Goal: Contribute content: Contribute content

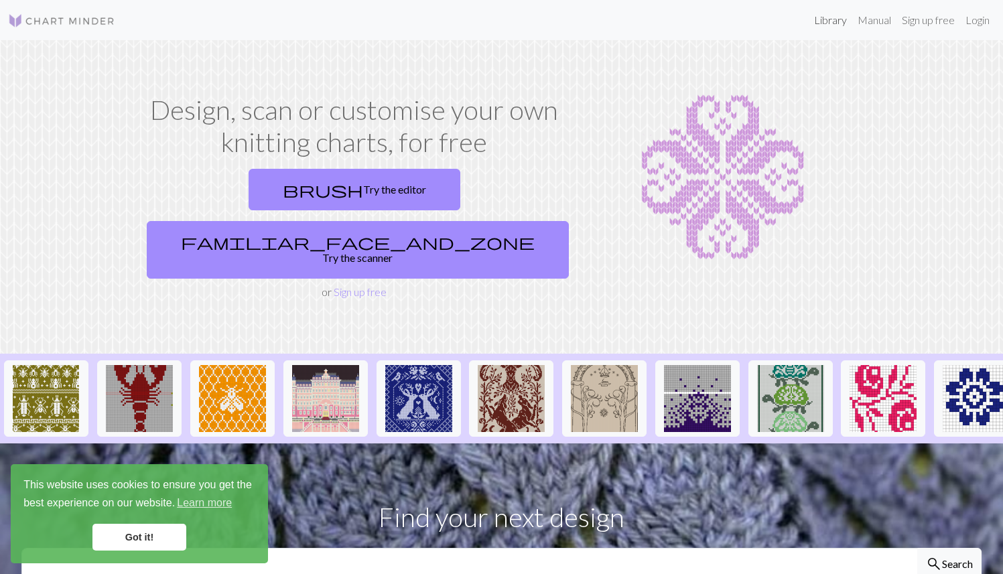
click at [636, 27] on link "Library" at bounding box center [831, 20] width 44 height 27
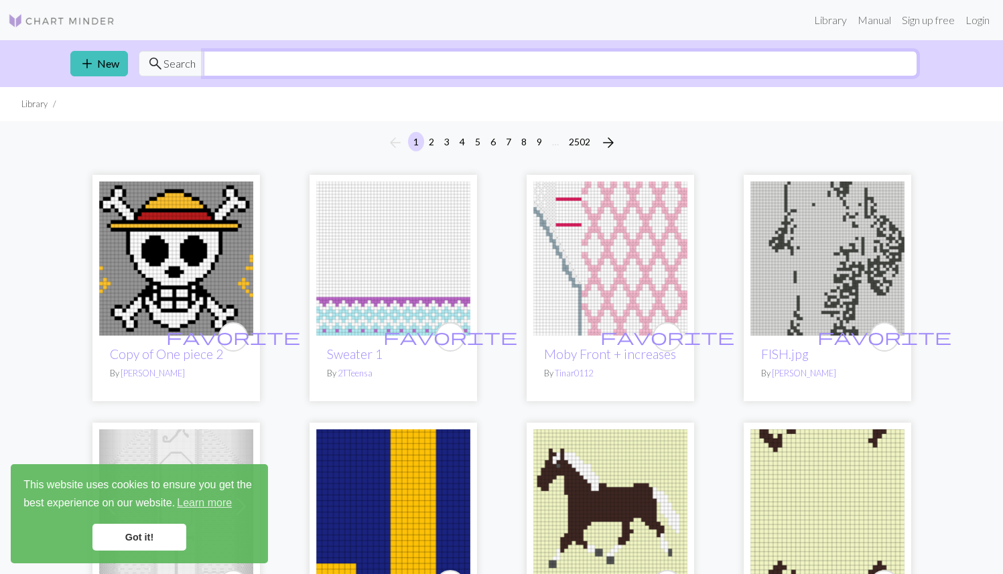
click at [493, 74] on input "text" at bounding box center [561, 63] width 714 height 25
type input "[PERSON_NAME]"
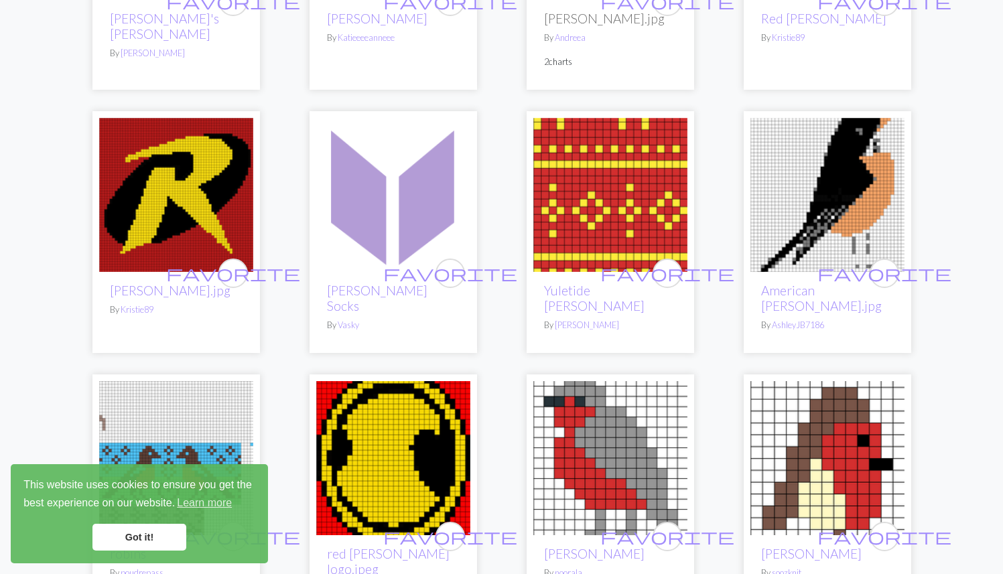
scroll to position [2210, 0]
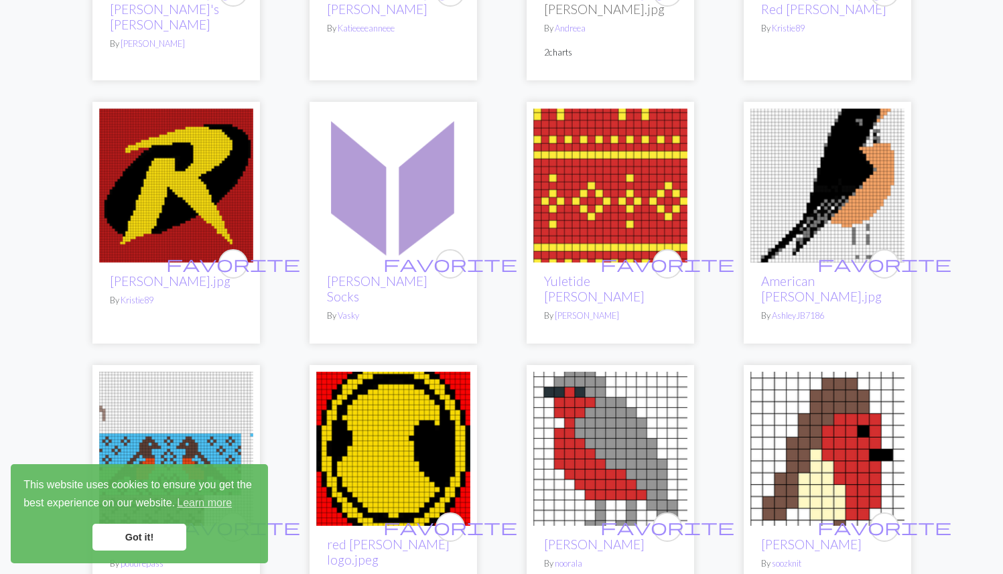
click at [158, 521] on link "Got it!" at bounding box center [140, 537] width 94 height 27
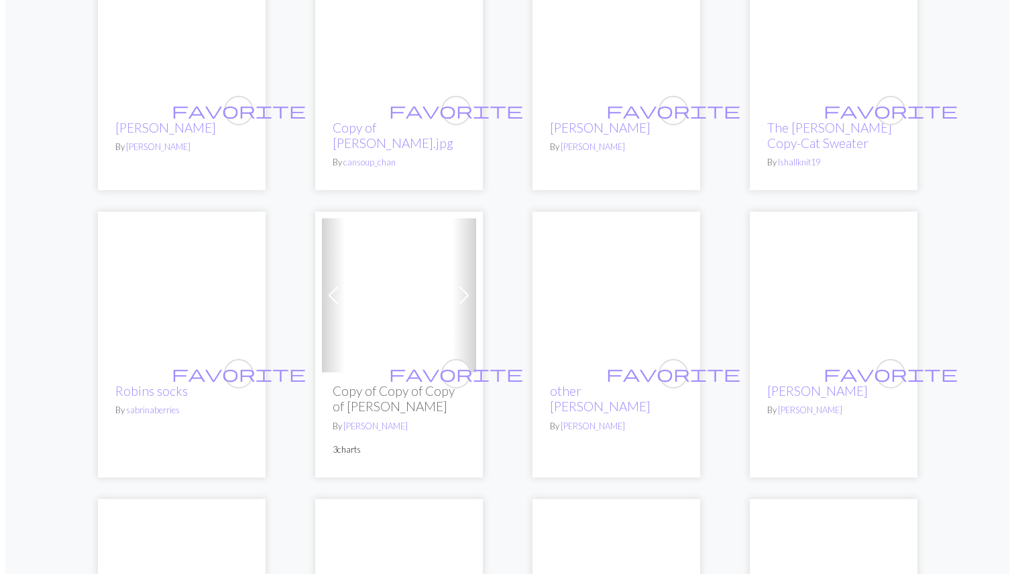
scroll to position [0, 0]
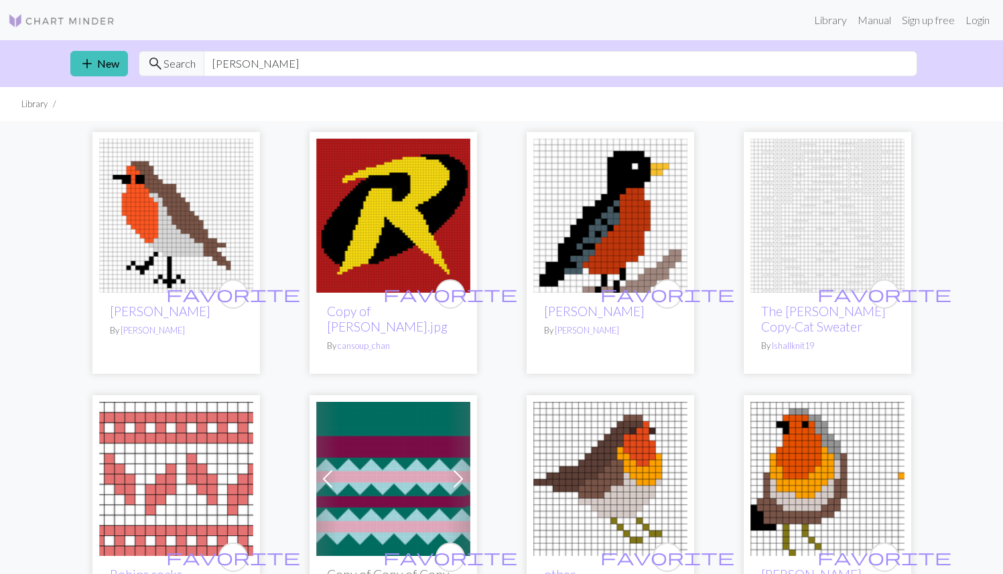
click at [408, 238] on img at bounding box center [393, 216] width 154 height 154
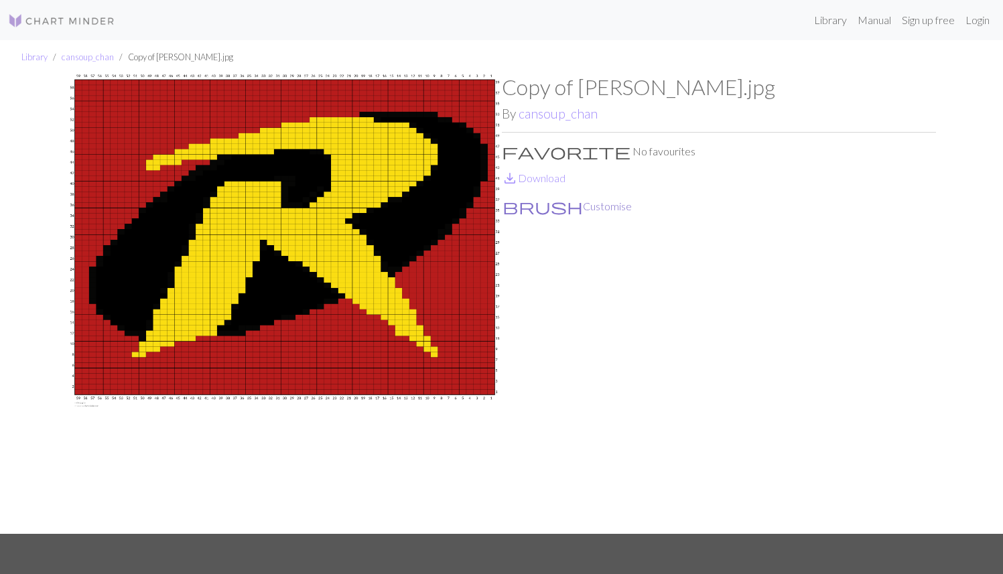
click at [546, 202] on button "brush Customise" at bounding box center [567, 206] width 131 height 17
click at [389, 218] on img at bounding box center [285, 304] width 434 height 460
click at [524, 208] on button "brush Customise" at bounding box center [567, 206] width 131 height 17
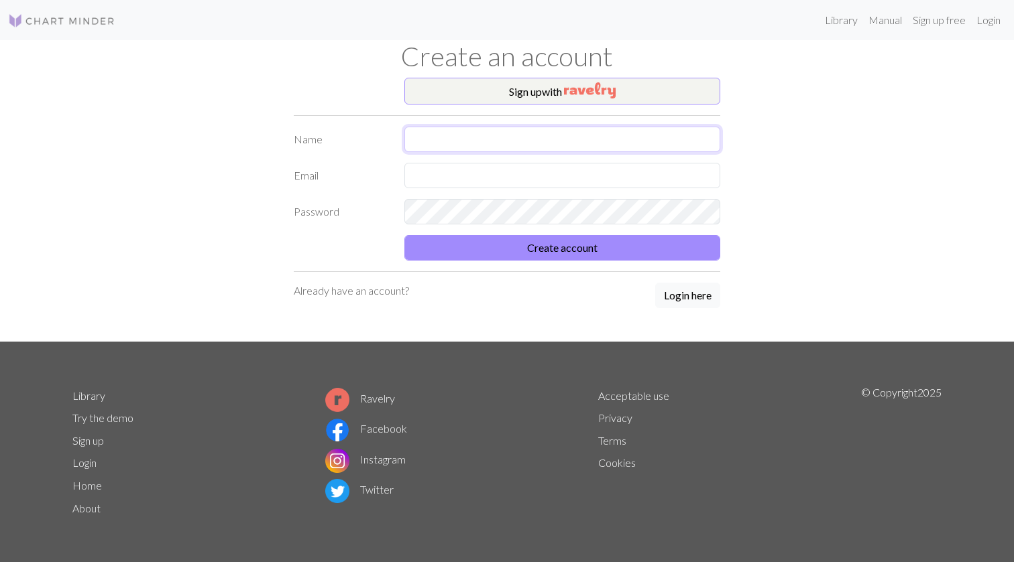
click at [460, 137] on input "text" at bounding box center [562, 139] width 316 height 25
type input "Kat"
click at [461, 168] on input "text" at bounding box center [562, 175] width 316 height 25
type input "[EMAIL_ADDRESS][DOMAIN_NAME]"
click at [535, 261] on div "Sign up with Name [PERSON_NAME] Email [EMAIL_ADDRESS][DOMAIN_NAME] Password Cre…" at bounding box center [507, 210] width 442 height 264
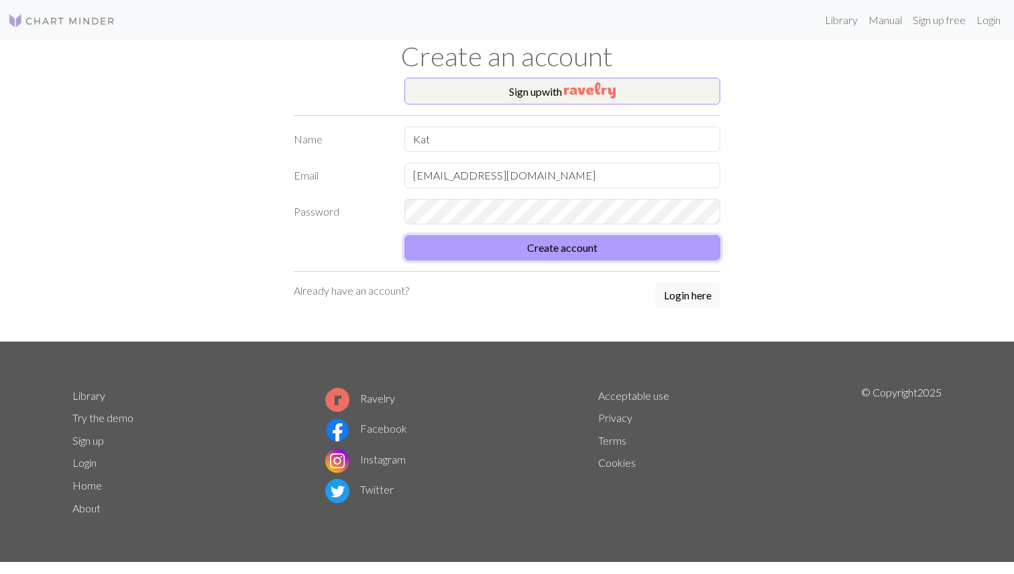
click at [535, 259] on button "Create account" at bounding box center [562, 247] width 316 height 25
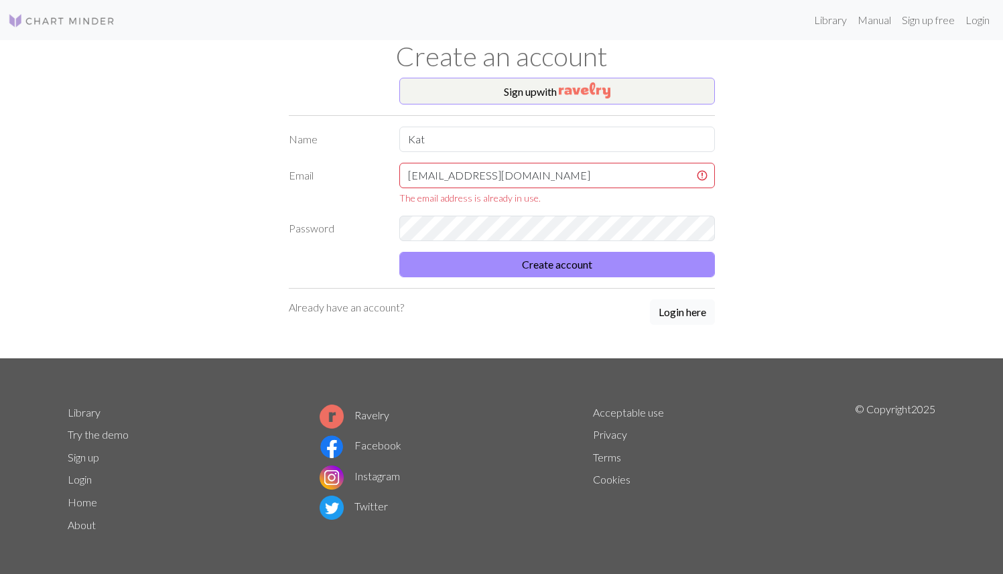
click at [636, 313] on button "Login here" at bounding box center [682, 312] width 65 height 25
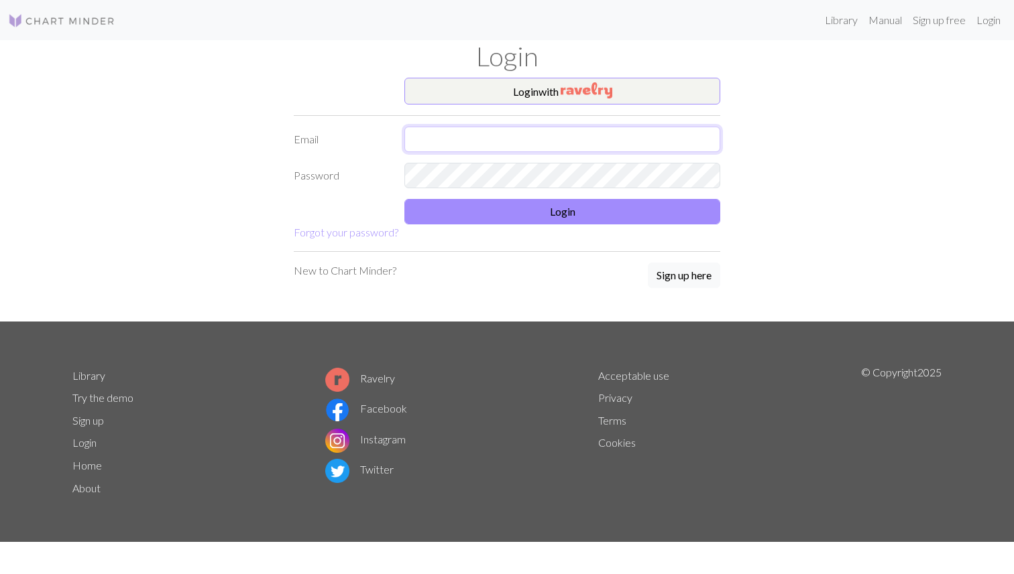
type input "[EMAIL_ADDRESS][DOMAIN_NAME]"
click at [477, 144] on input "[EMAIL_ADDRESS][DOMAIN_NAME]" at bounding box center [562, 139] width 316 height 25
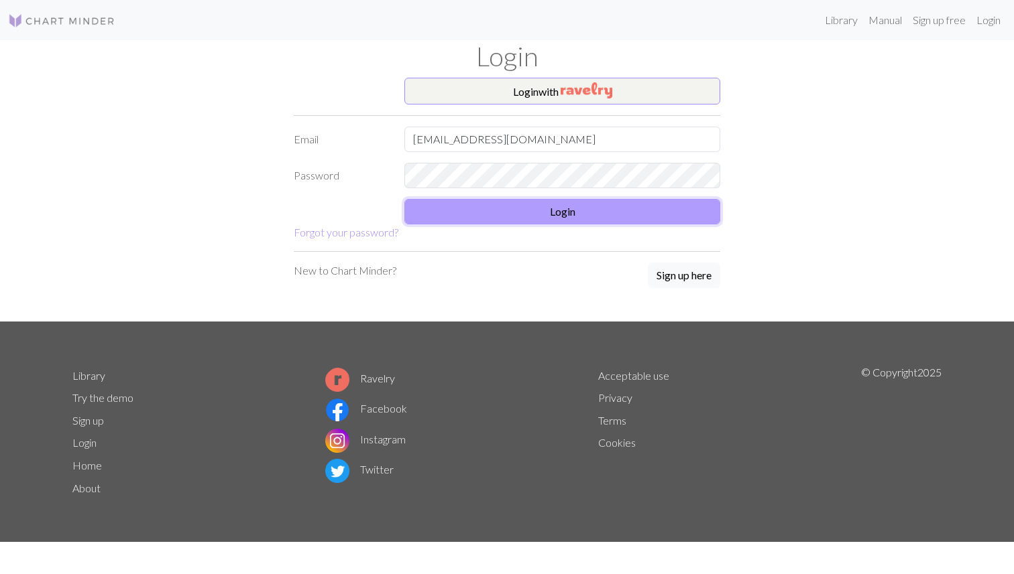
click at [452, 209] on button "Login" at bounding box center [562, 211] width 316 height 25
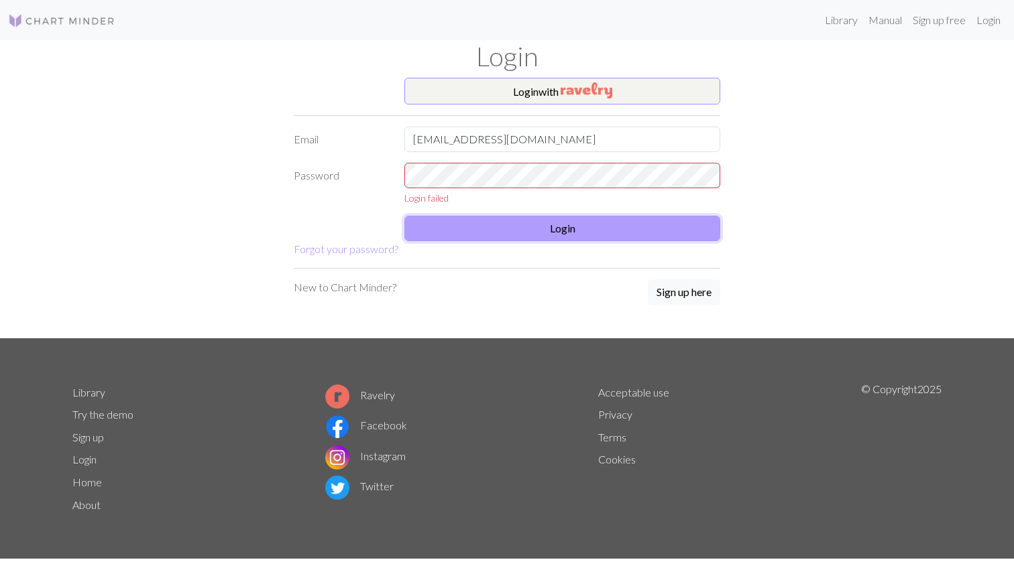
click at [465, 232] on button "Login" at bounding box center [562, 228] width 316 height 25
click at [636, 113] on div "Login with Email [EMAIL_ADDRESS][DOMAIN_NAME] Password Login failed Login Forgo…" at bounding box center [506, 208] width 885 height 261
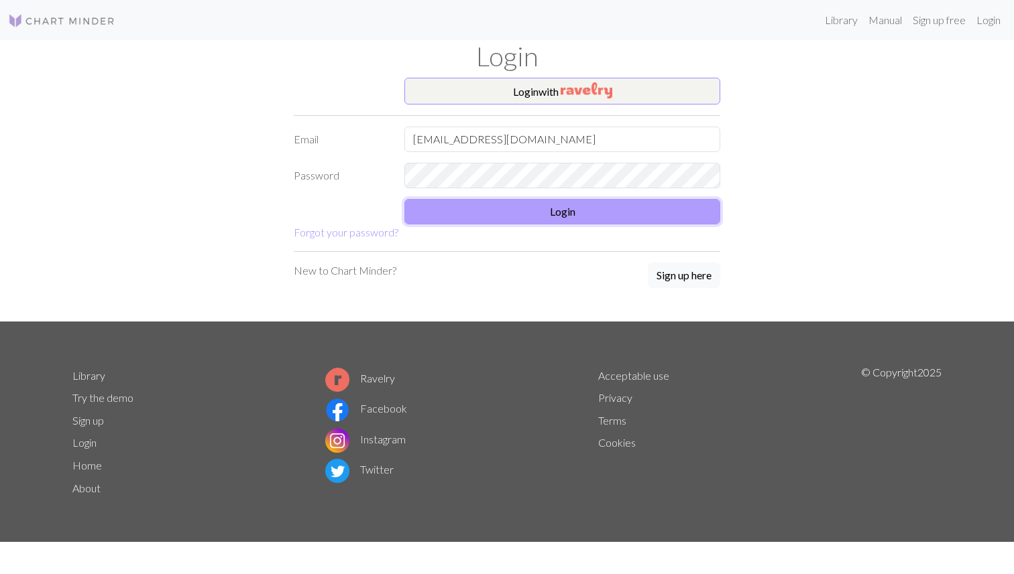
click at [464, 212] on button "Login" at bounding box center [562, 211] width 316 height 25
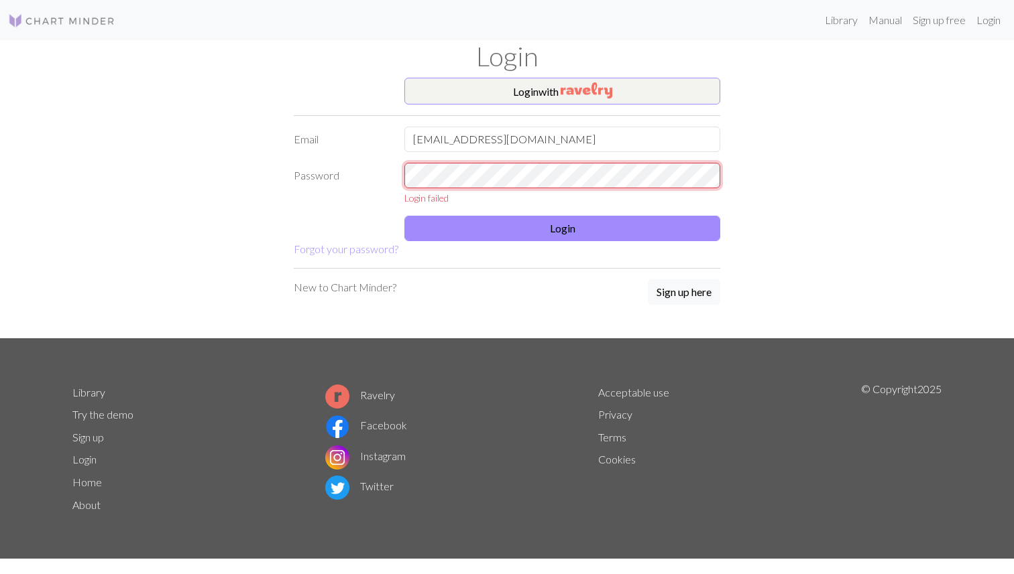
click at [339, 169] on div "Password Login failed" at bounding box center [507, 184] width 442 height 42
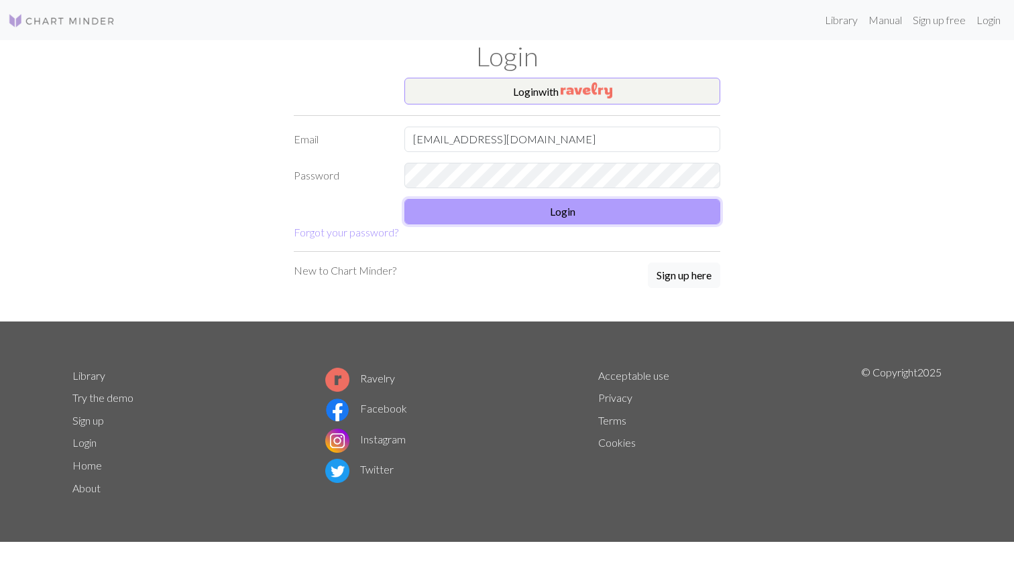
click at [446, 218] on button "Login" at bounding box center [562, 211] width 316 height 25
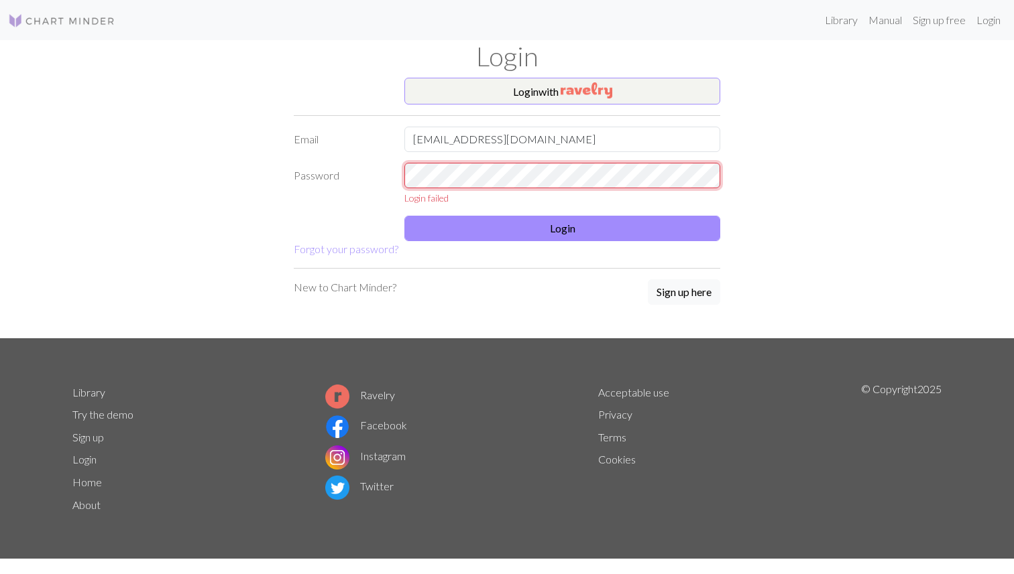
click at [371, 168] on div "Password Login failed" at bounding box center [507, 184] width 442 height 42
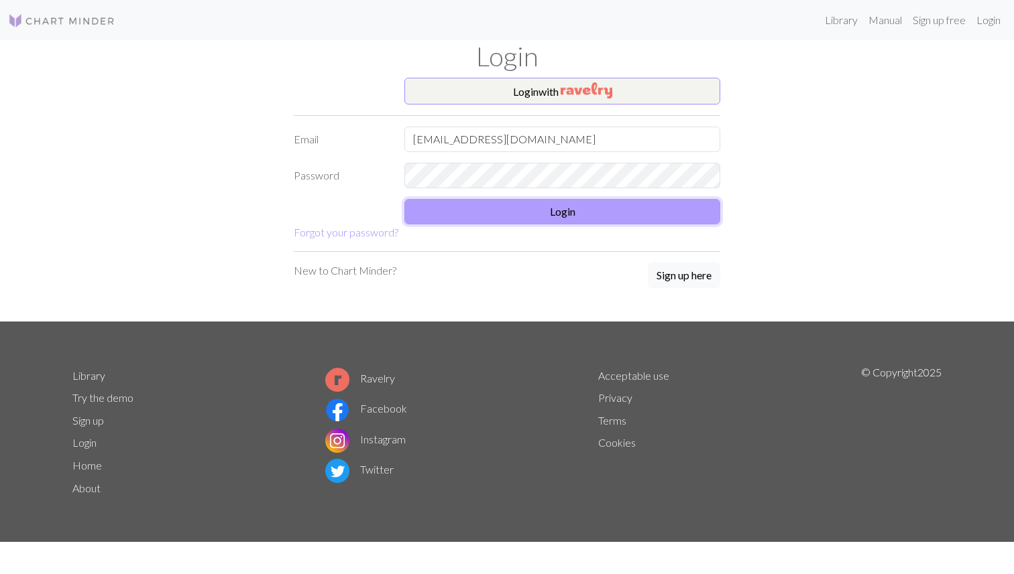
click at [458, 217] on button "Login" at bounding box center [562, 211] width 316 height 25
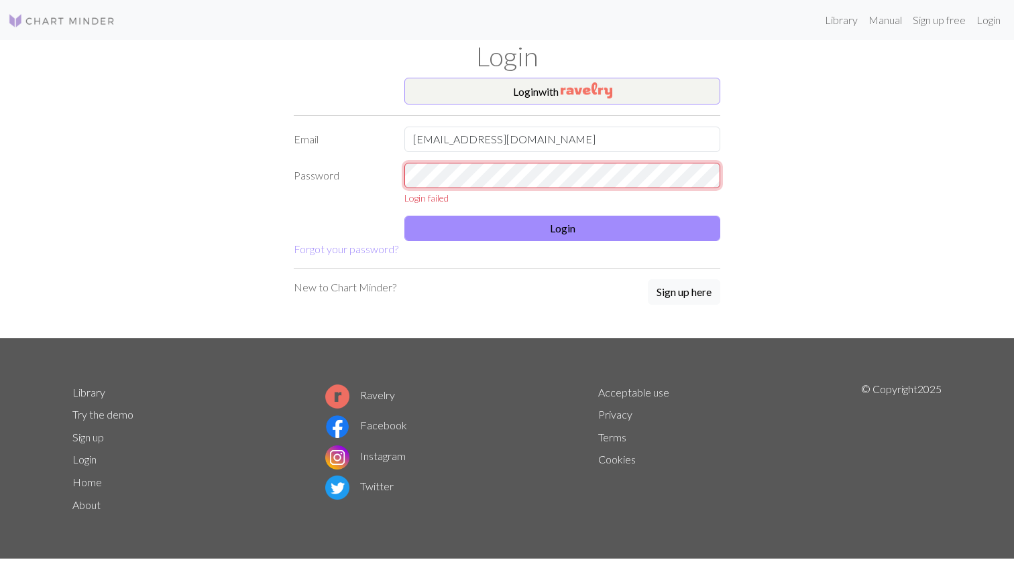
click at [402, 149] on form "Login with Email [EMAIL_ADDRESS][DOMAIN_NAME] Password Login failed Login Forgo…" at bounding box center [507, 168] width 426 height 180
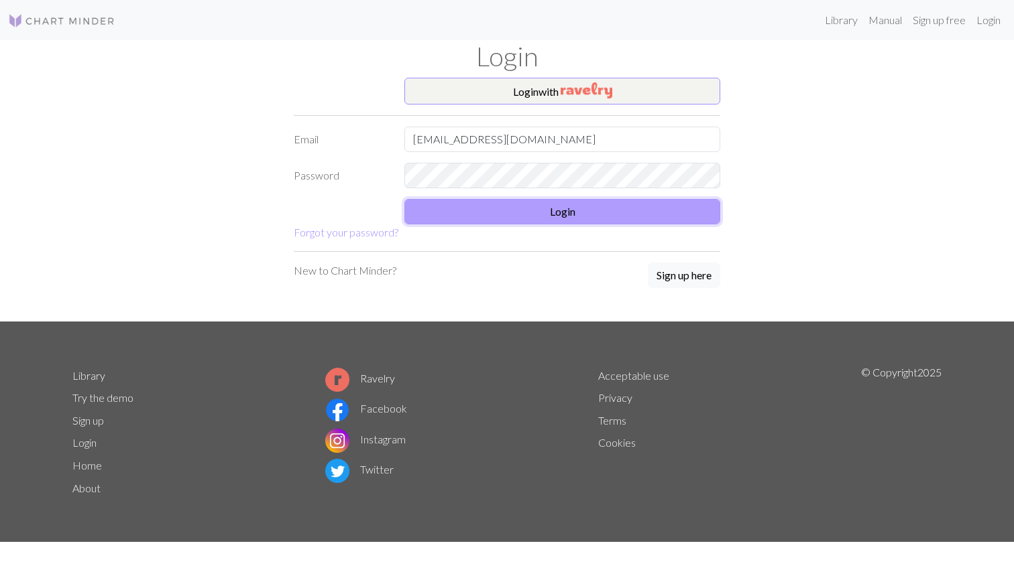
click at [493, 204] on button "Login" at bounding box center [562, 211] width 316 height 25
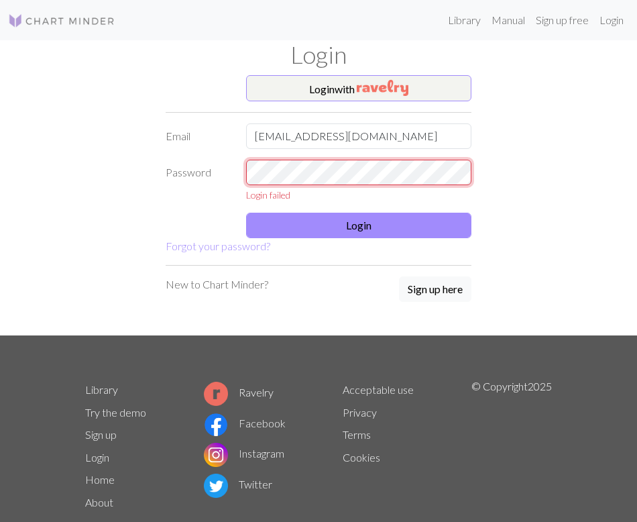
click at [251, 158] on form "Login with Email [EMAIL_ADDRESS][DOMAIN_NAME] Password Login failed Login Forgo…" at bounding box center [319, 165] width 306 height 180
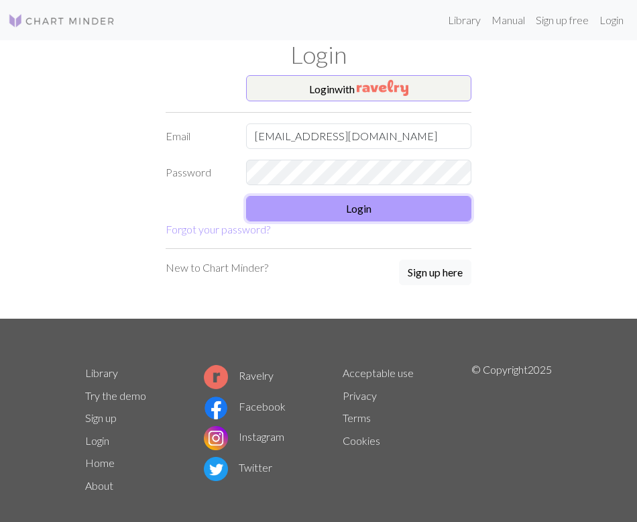
click at [311, 219] on button "Login" at bounding box center [358, 208] width 225 height 25
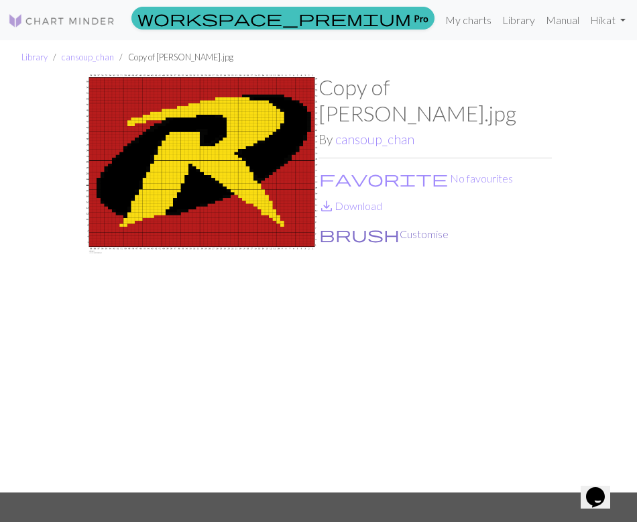
click at [343, 225] on button "brush Customise" at bounding box center [383, 233] width 131 height 17
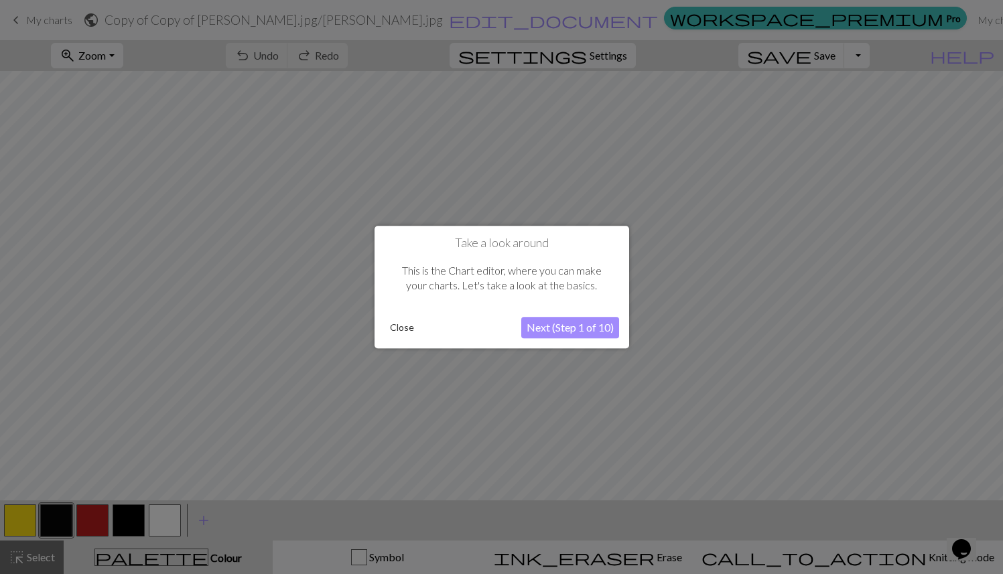
click at [402, 332] on button "Close" at bounding box center [402, 328] width 35 height 20
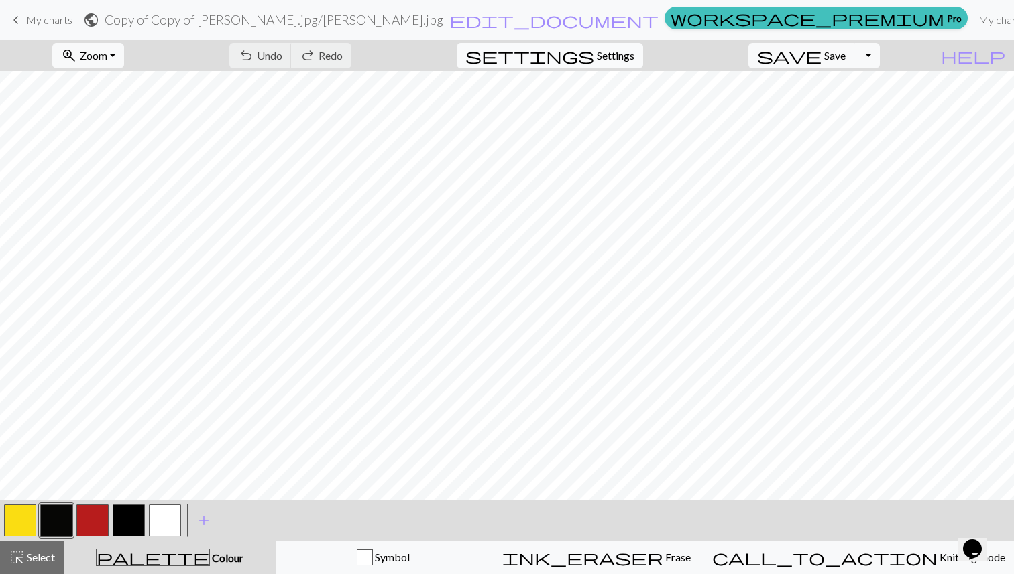
click at [634, 54] on span "Settings" at bounding box center [616, 56] width 38 height 16
select select "aran"
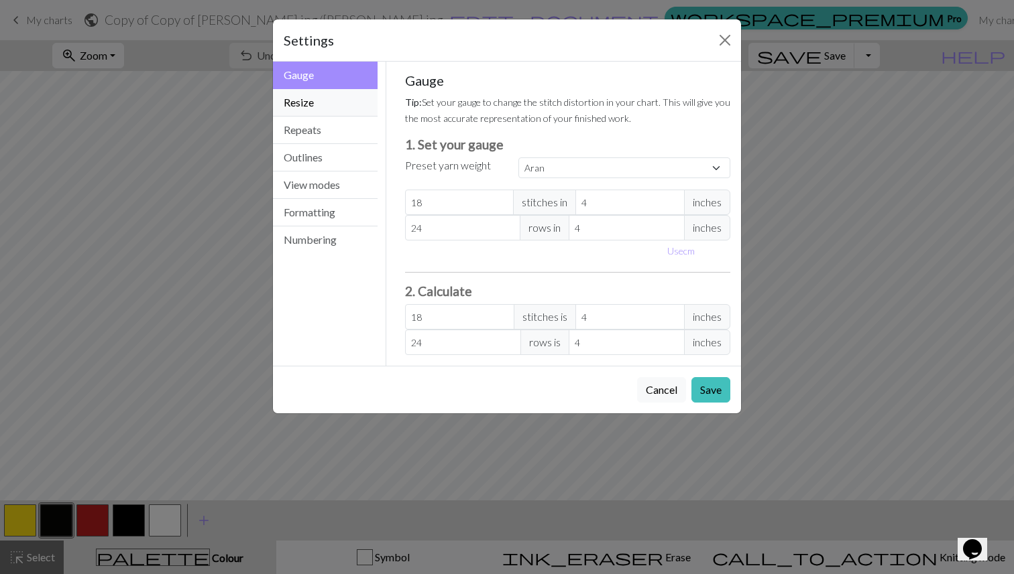
click at [316, 101] on button "Resize" at bounding box center [325, 102] width 105 height 27
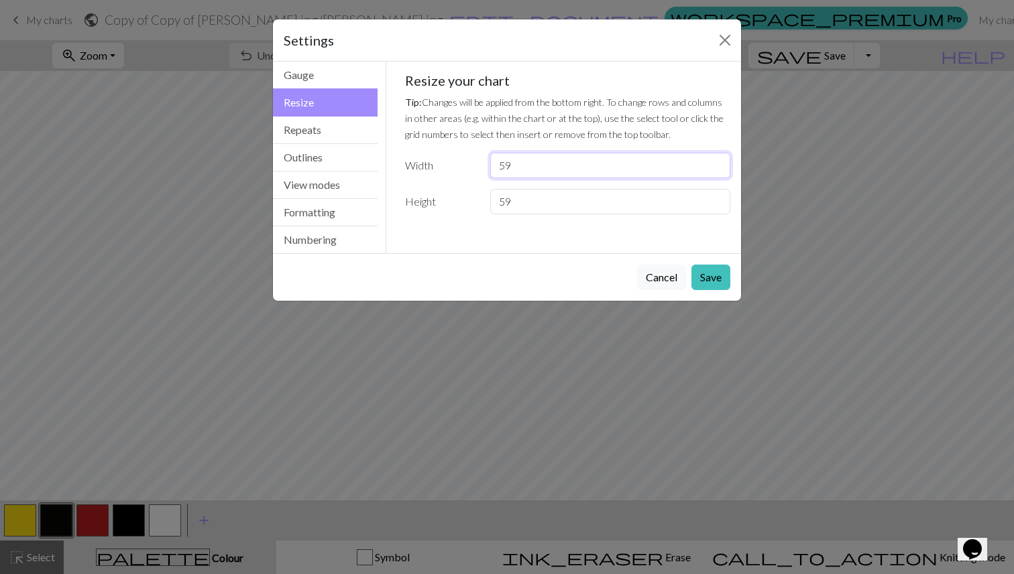
click at [542, 174] on input "59" at bounding box center [610, 165] width 240 height 25
type input "5"
type input "0"
type input "30"
click at [568, 198] on input "59" at bounding box center [610, 201] width 240 height 25
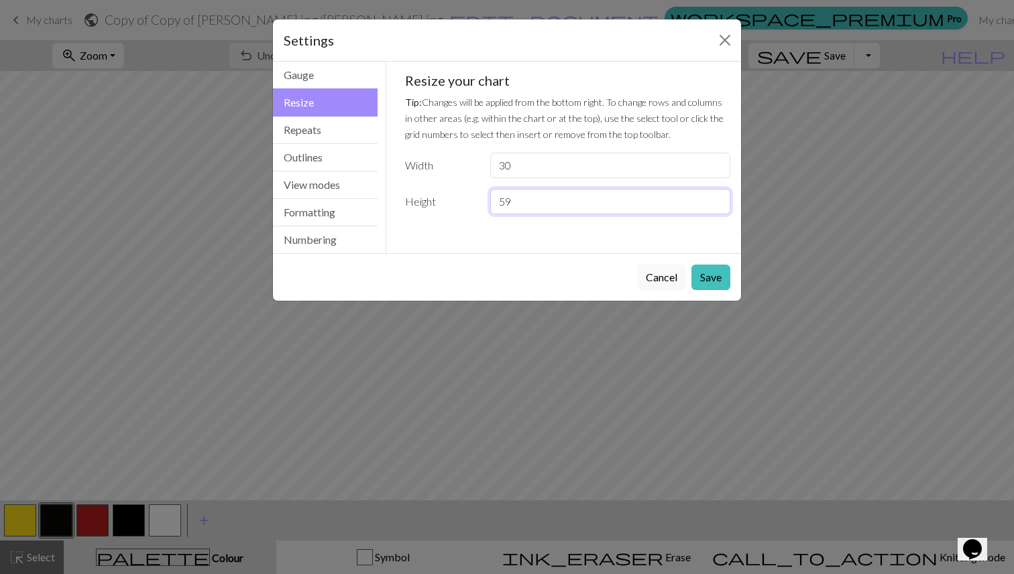
type input "5"
type input "3"
type input "25"
click at [578, 162] on input "30" at bounding box center [610, 165] width 240 height 25
type input "3"
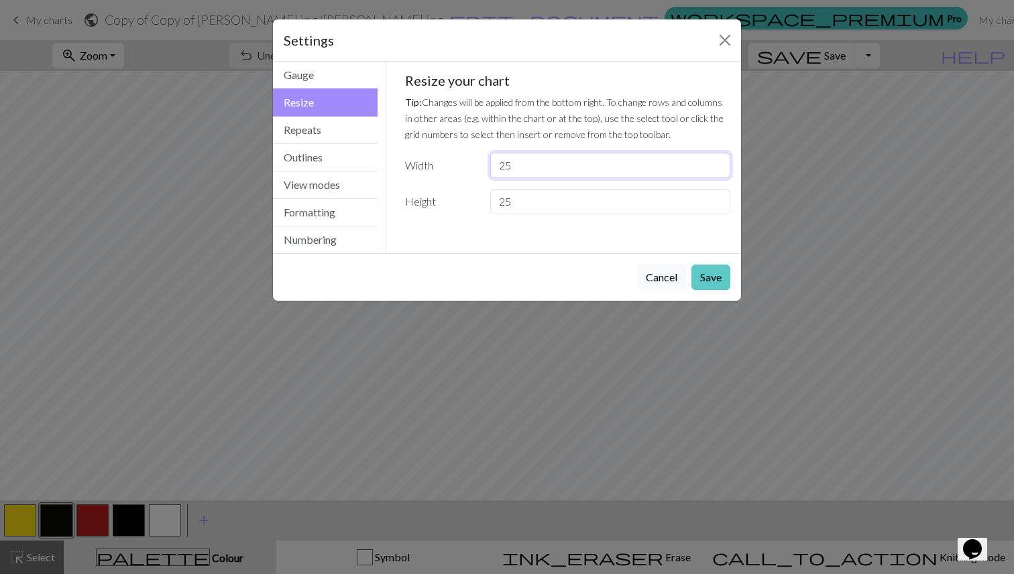
type input "25"
click at [636, 281] on button "Save" at bounding box center [710, 277] width 39 height 25
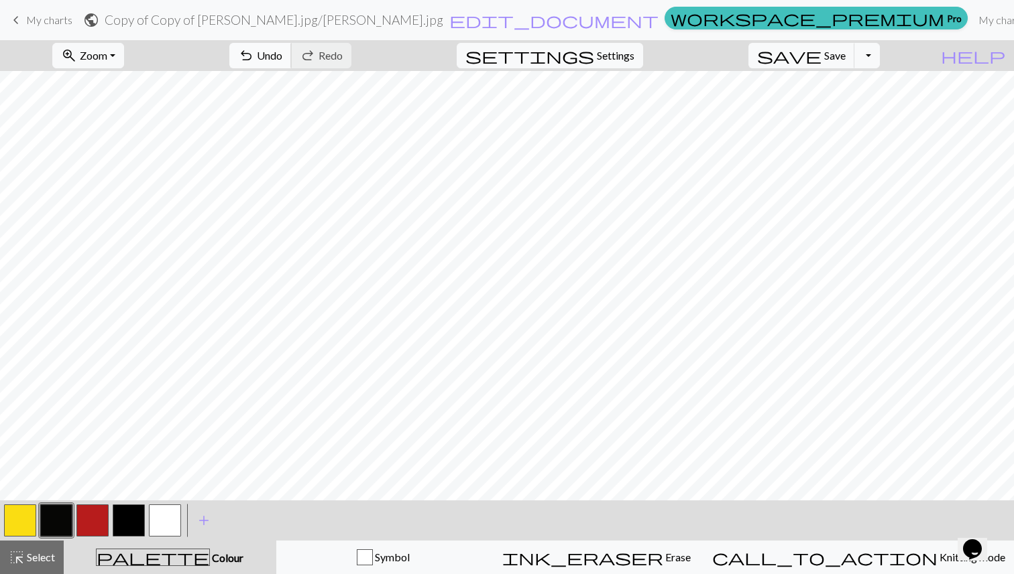
click at [292, 48] on button "undo Undo Undo" at bounding box center [260, 55] width 62 height 25
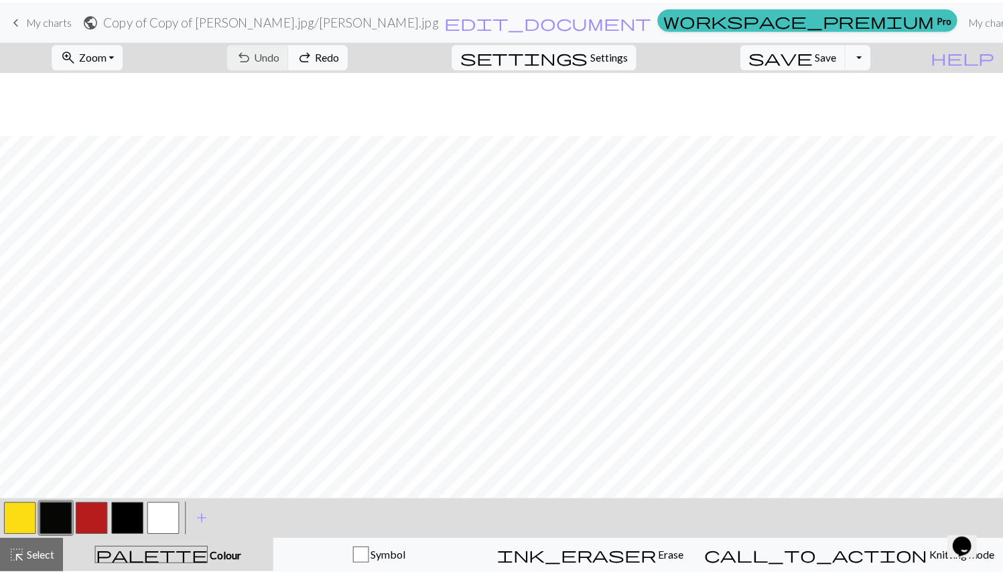
scroll to position [64, 0]
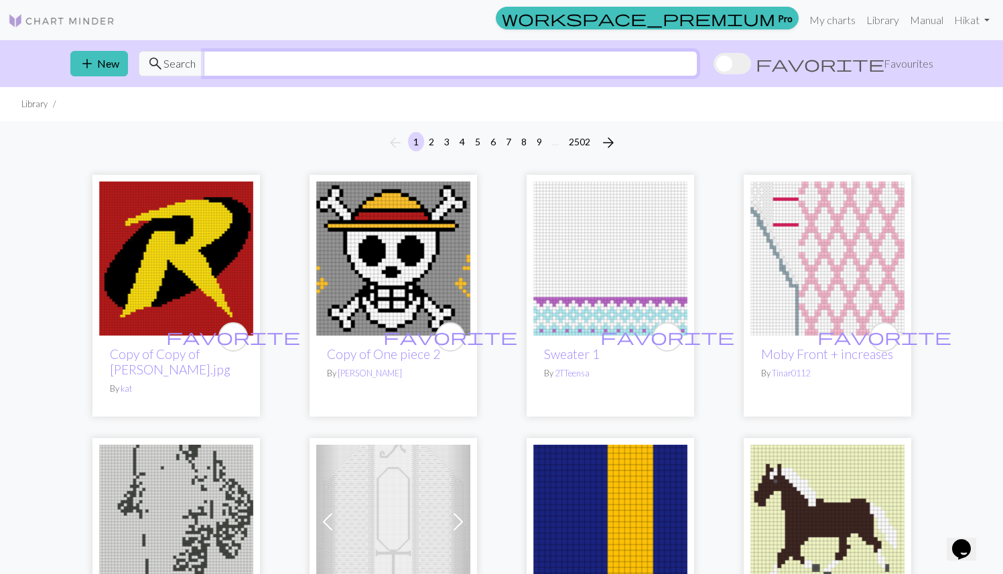
click at [450, 72] on input "text" at bounding box center [451, 63] width 494 height 25
type input "[PERSON_NAME] logo"
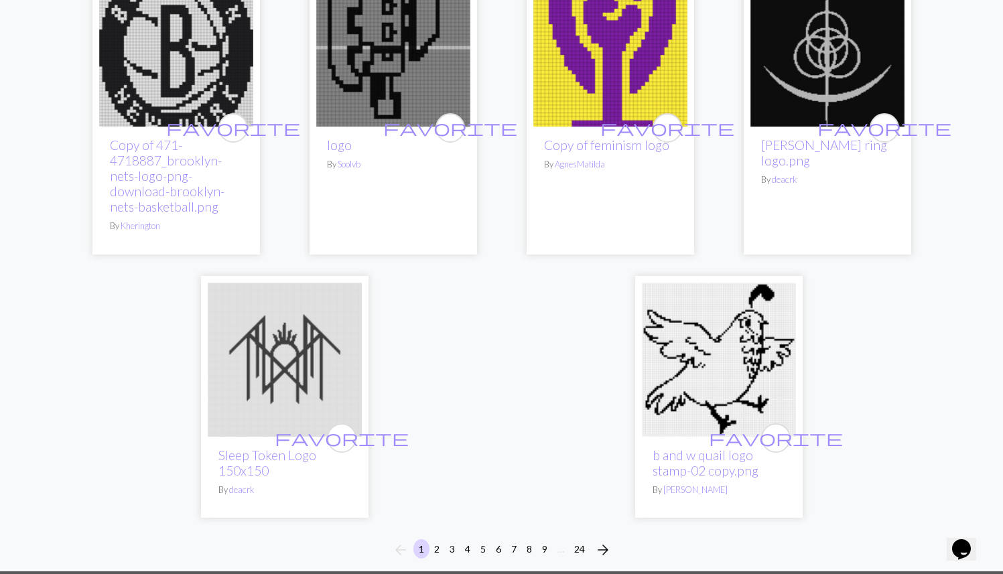
scroll to position [3563, 0]
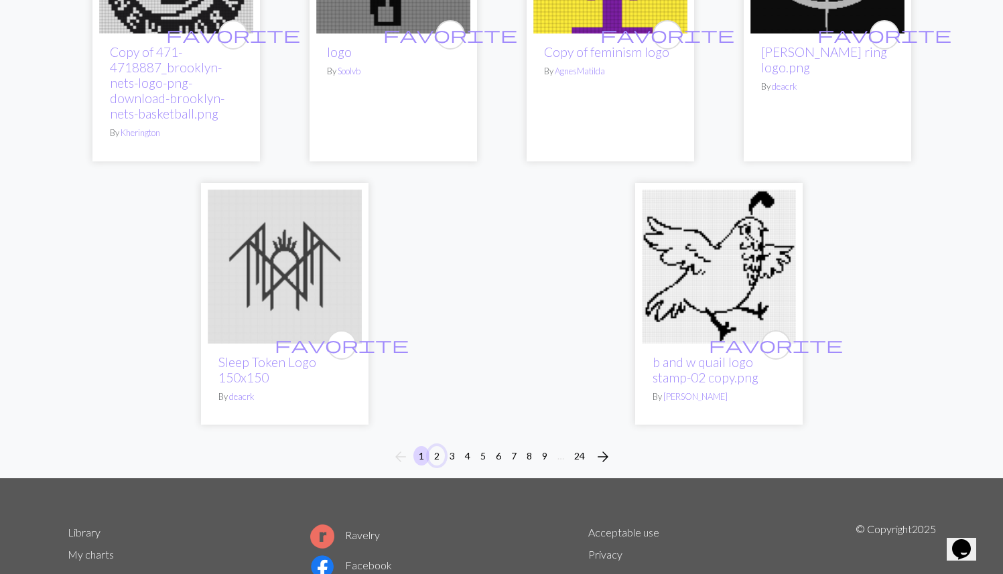
click at [436, 446] on button "2" at bounding box center [437, 455] width 16 height 19
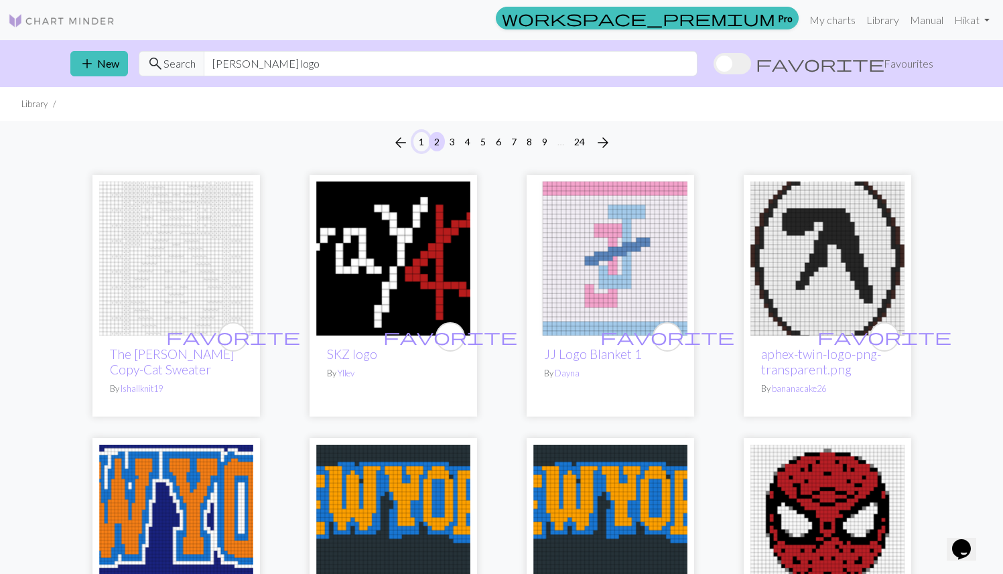
click at [423, 145] on button "1" at bounding box center [422, 141] width 16 height 19
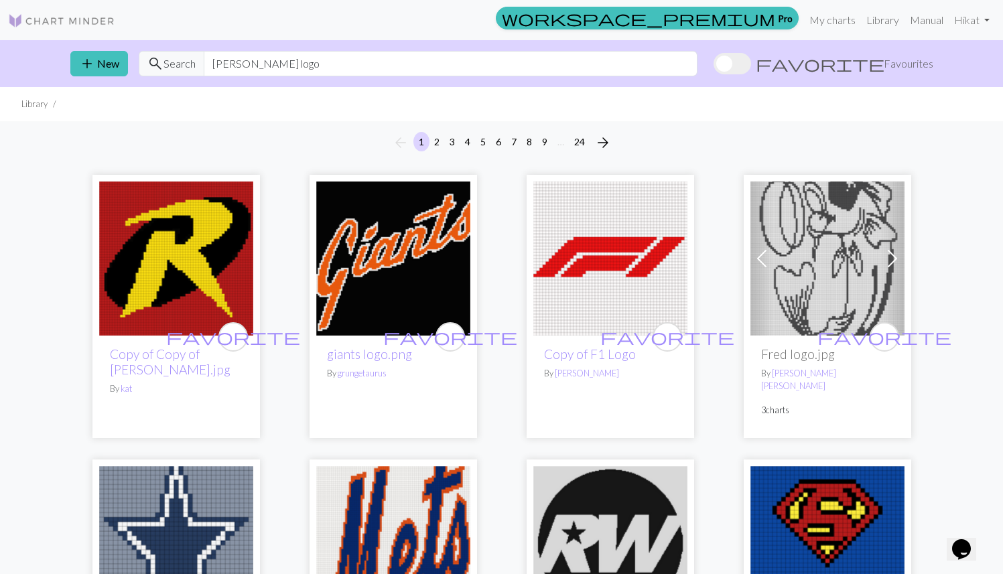
click at [154, 313] on img at bounding box center [176, 259] width 154 height 154
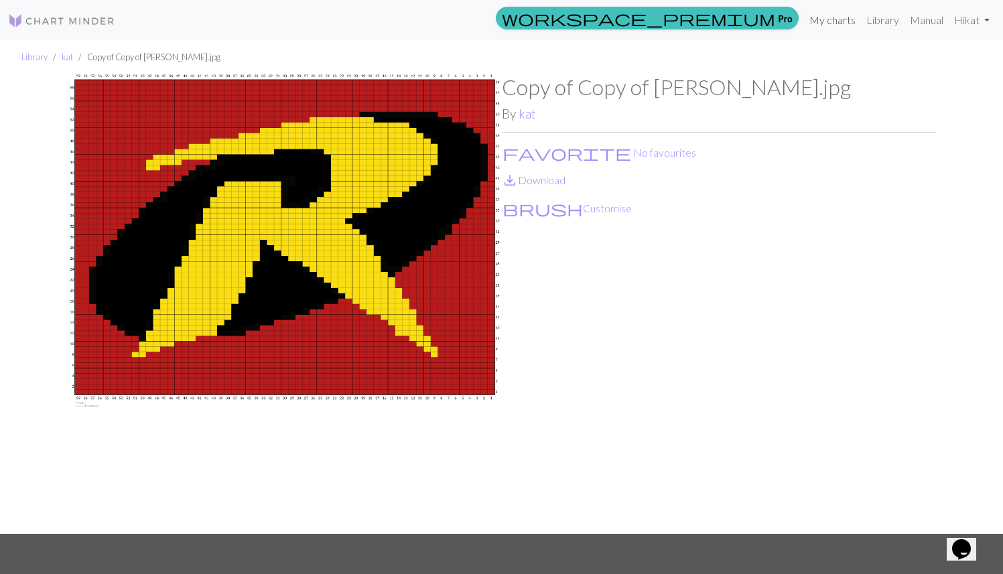
click at [636, 24] on link "My charts" at bounding box center [832, 20] width 57 height 27
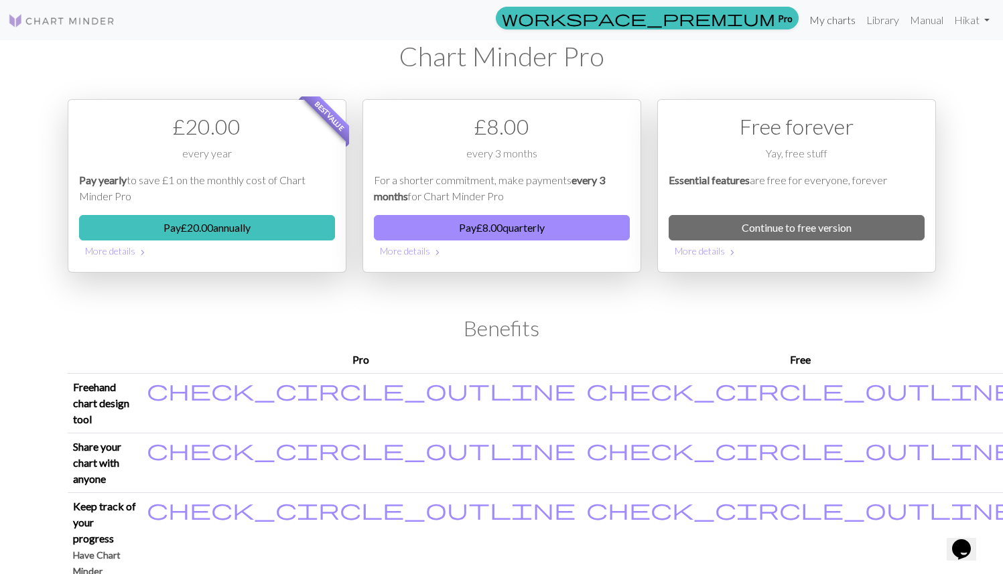
click at [636, 24] on link "My charts" at bounding box center [832, 20] width 57 height 27
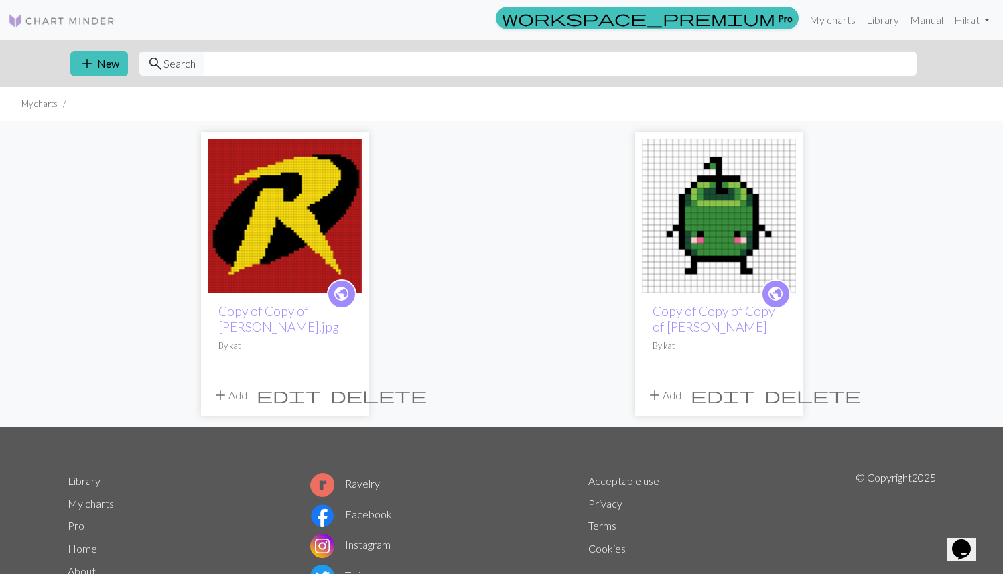
click at [332, 238] on img at bounding box center [285, 216] width 154 height 154
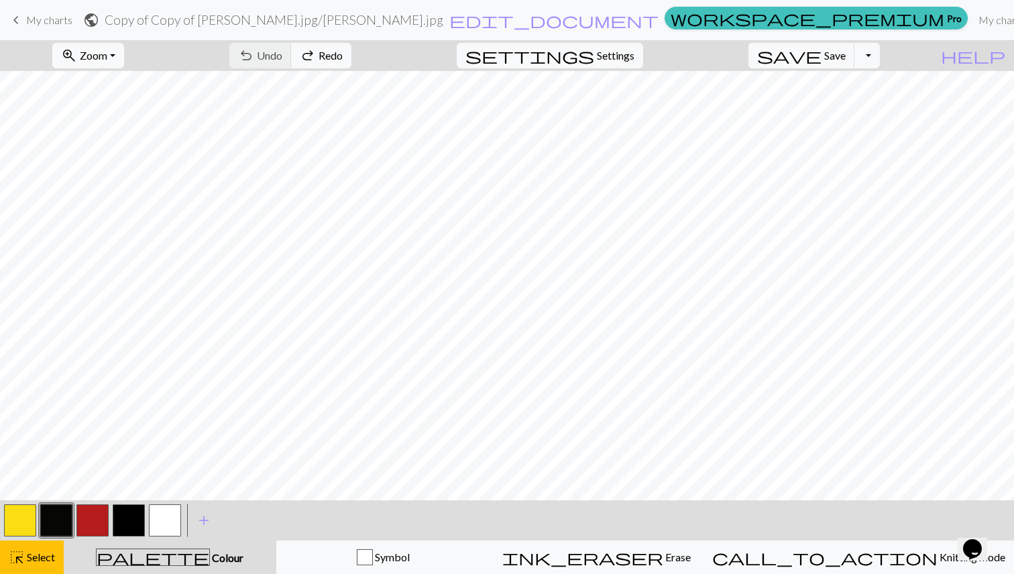
click at [124, 68] on button "zoom_in Zoom Zoom" at bounding box center [88, 55] width 72 height 25
click at [124, 54] on button "zoom_in Zoom Zoom" at bounding box center [88, 55] width 72 height 25
click at [626, 51] on span "Settings" at bounding box center [616, 56] width 38 height 16
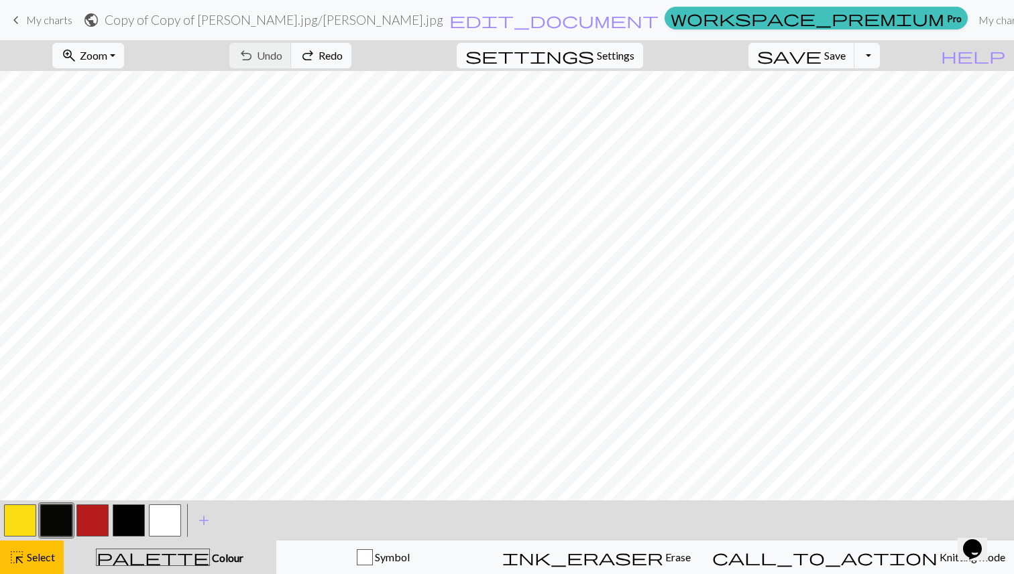
select select "aran"
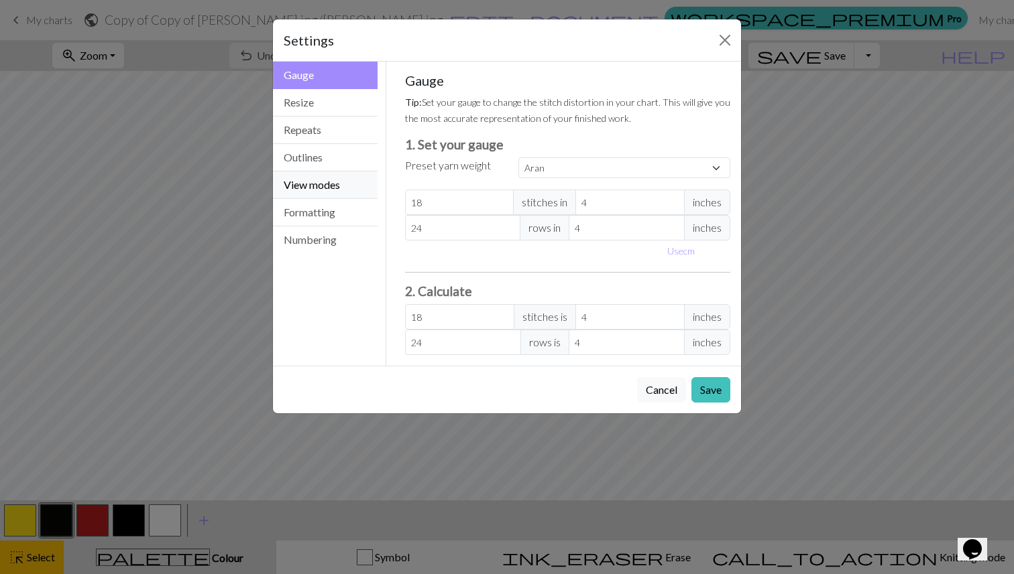
click at [328, 174] on button "View modes" at bounding box center [325, 185] width 105 height 27
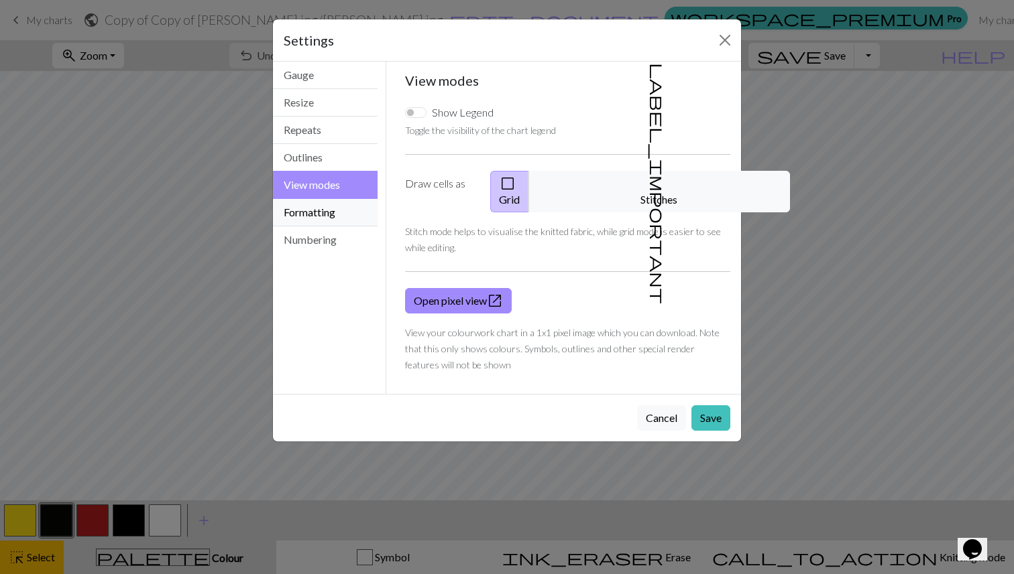
click at [321, 207] on button "Formatting" at bounding box center [325, 212] width 105 height 27
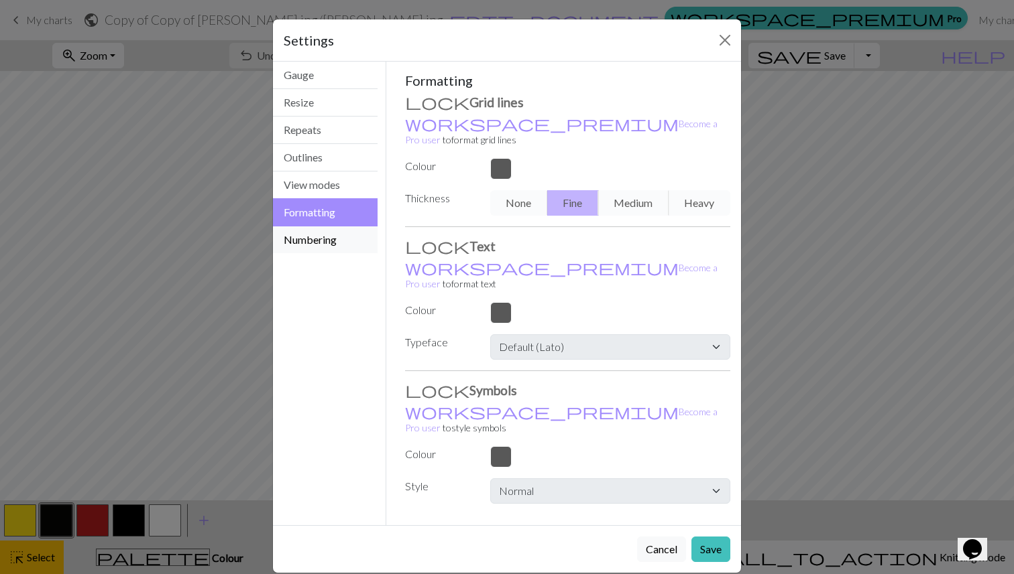
click at [321, 232] on button "Numbering" at bounding box center [325, 240] width 105 height 27
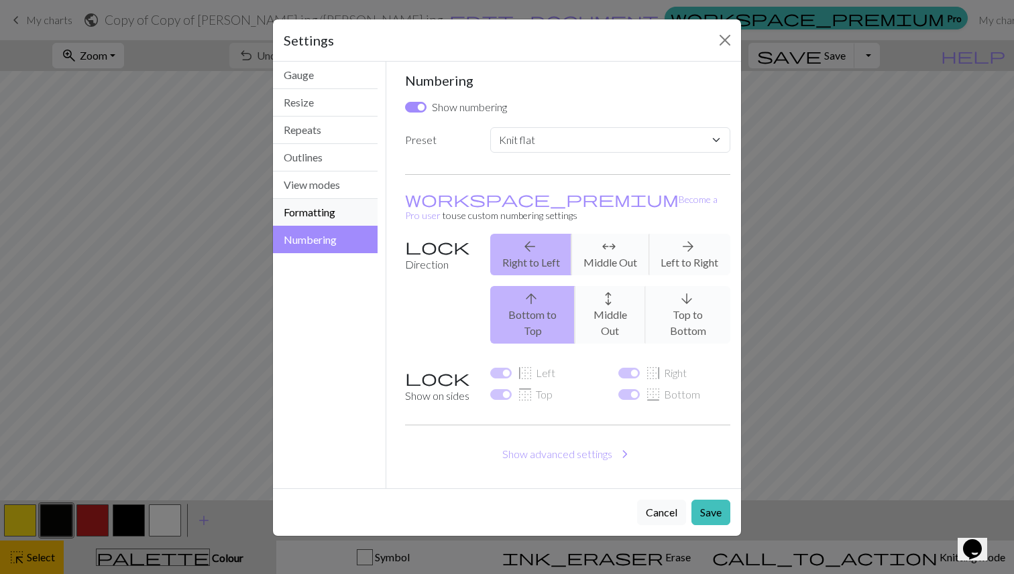
click at [316, 213] on button "Formatting" at bounding box center [325, 212] width 105 height 27
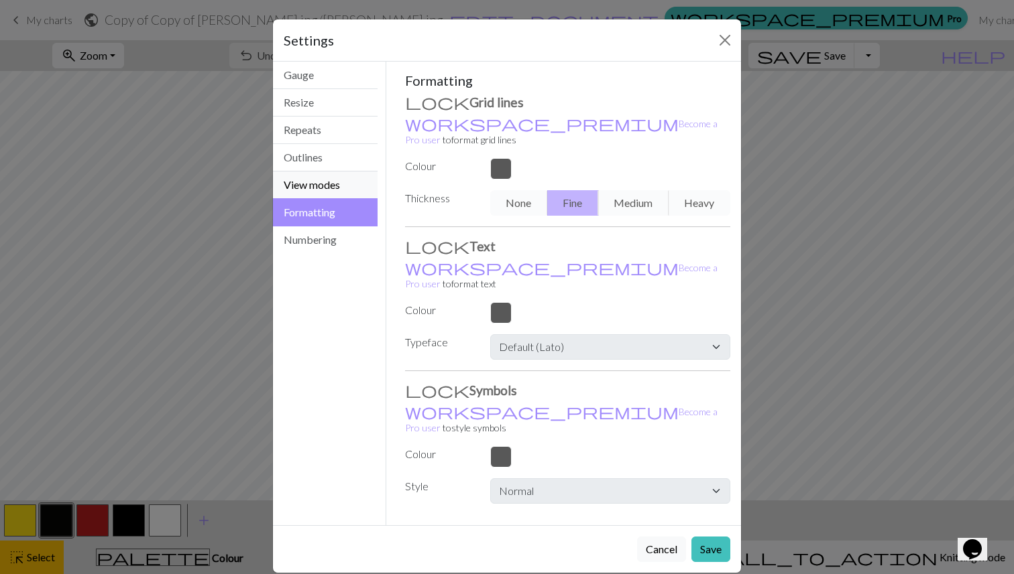
click at [311, 193] on button "View modes" at bounding box center [325, 185] width 105 height 27
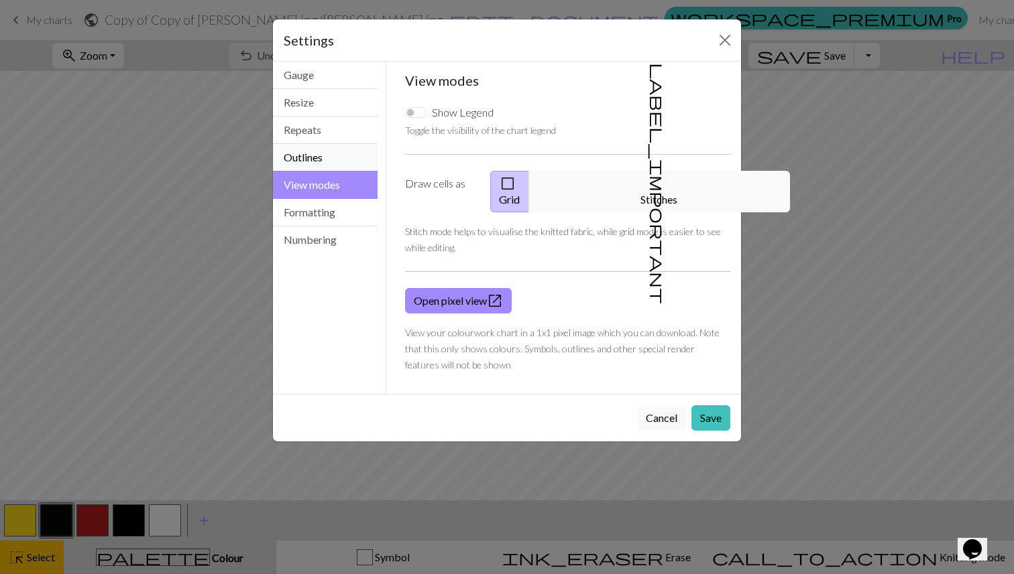
click at [304, 155] on button "Outlines" at bounding box center [325, 157] width 105 height 27
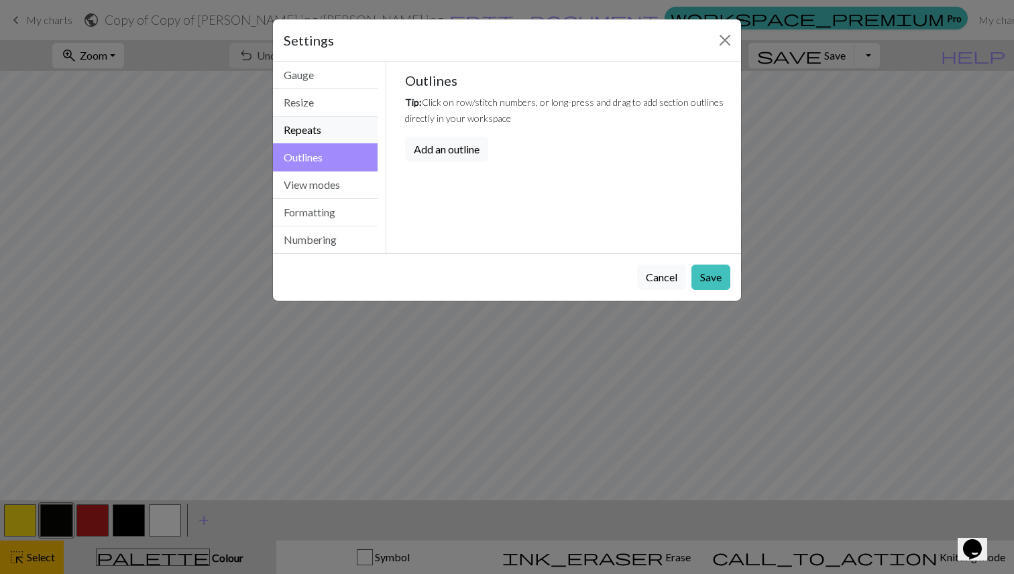
click at [300, 133] on button "Repeats" at bounding box center [325, 130] width 105 height 27
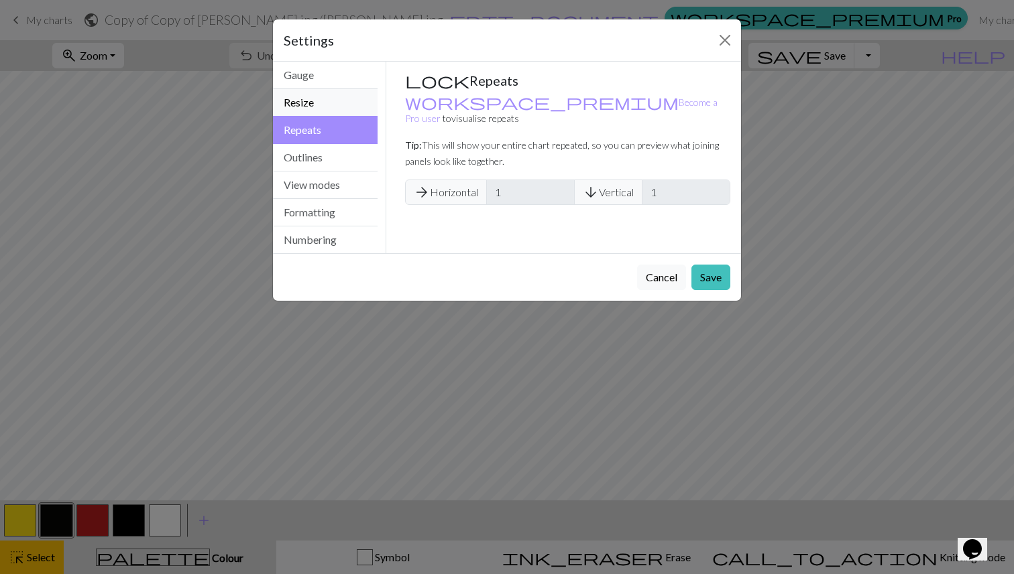
click at [301, 101] on button "Resize" at bounding box center [325, 102] width 105 height 27
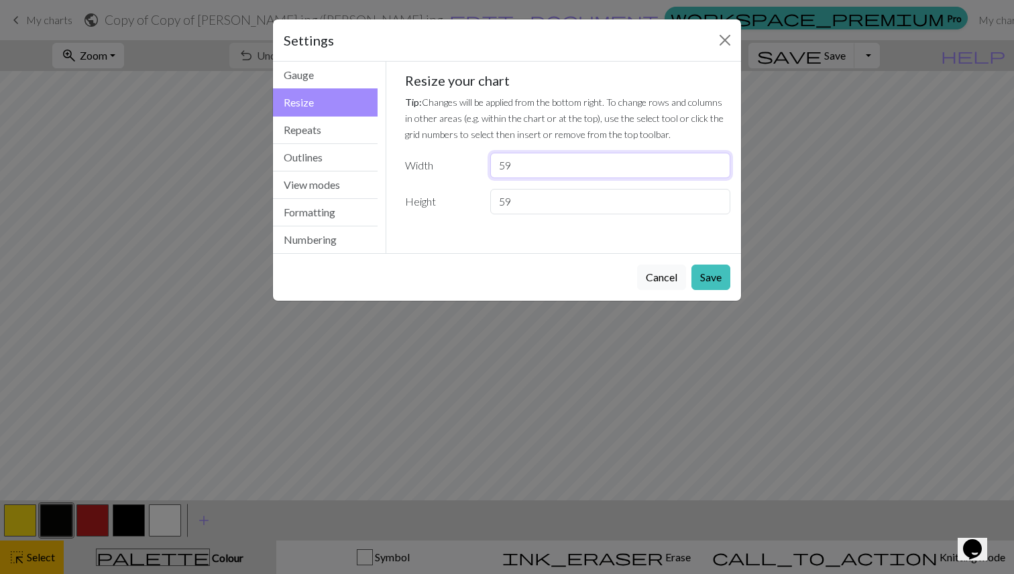
click at [562, 166] on input "59" at bounding box center [610, 165] width 240 height 25
click at [636, 32] on button "Close" at bounding box center [724, 39] width 21 height 21
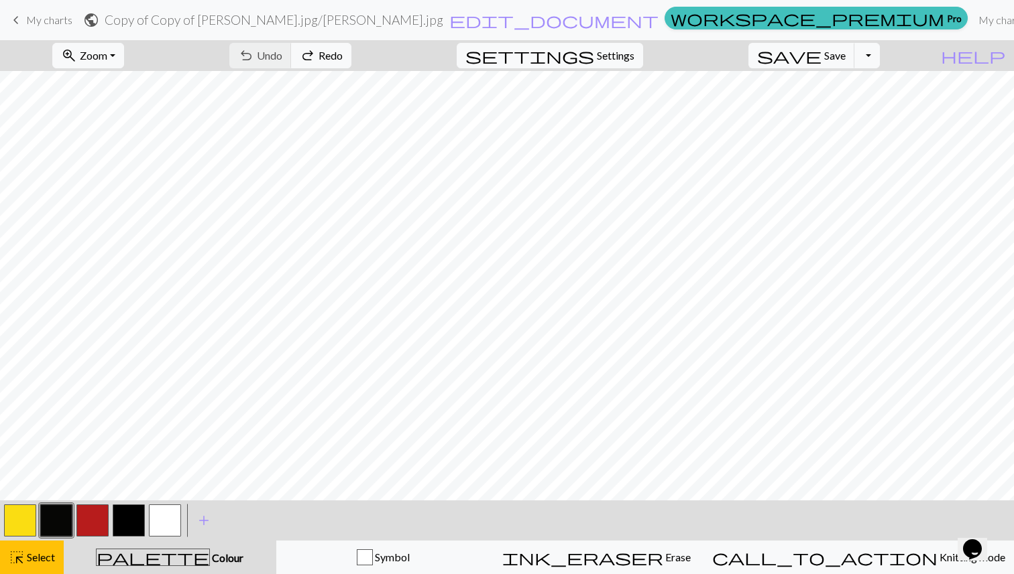
click at [43, 17] on span "My charts" at bounding box center [49, 19] width 46 height 13
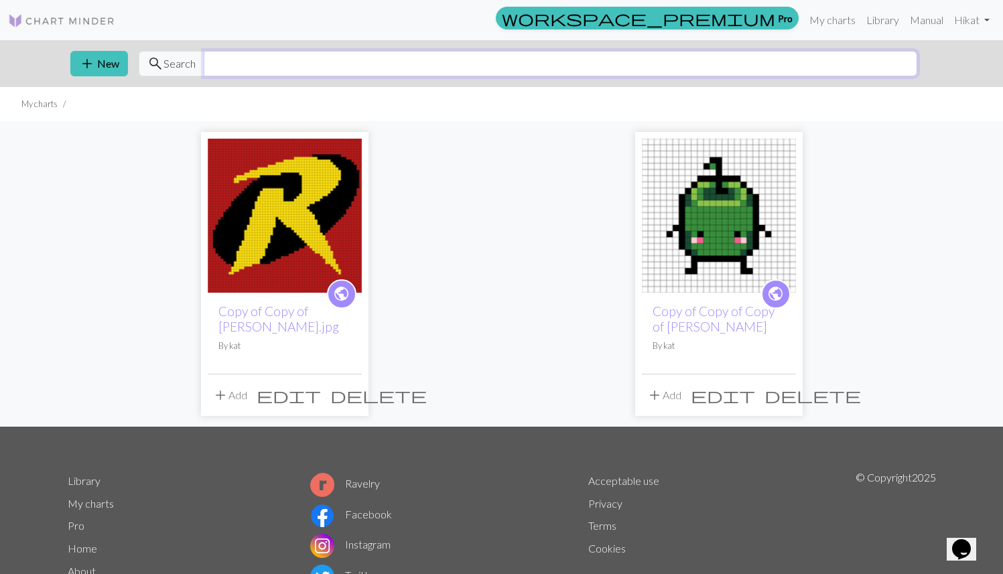
click at [280, 56] on input "text" at bounding box center [561, 63] width 714 height 25
type input "[PERSON_NAME]"
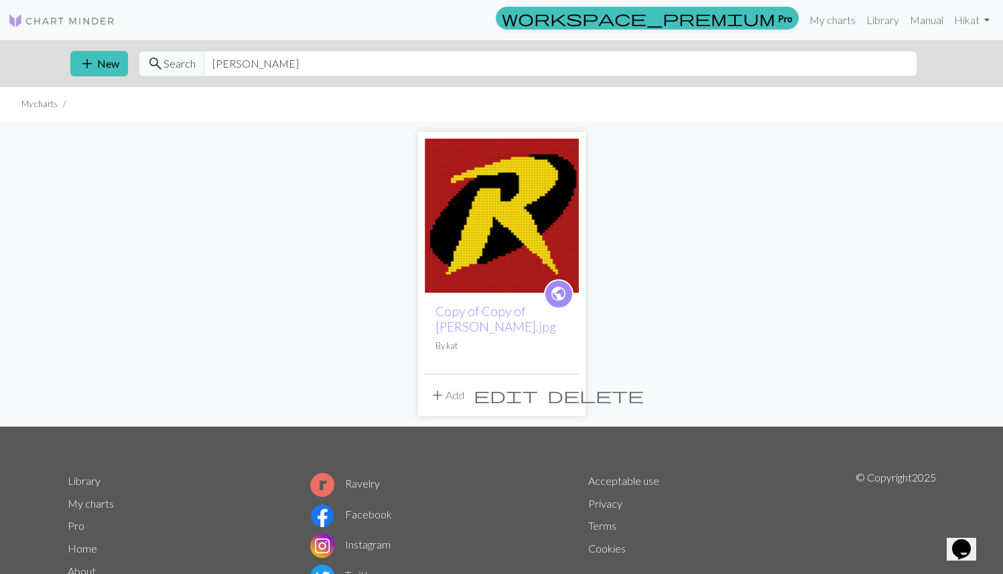
click at [70, 26] on img at bounding box center [61, 21] width 107 height 16
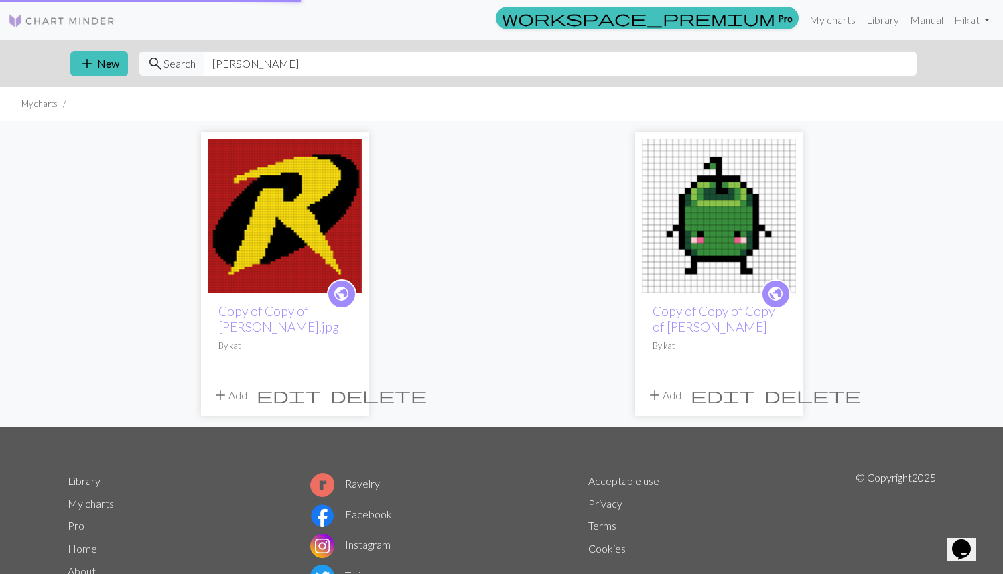
click at [67, 18] on img at bounding box center [61, 21] width 107 height 16
click at [636, 24] on link "Library" at bounding box center [883, 20] width 44 height 27
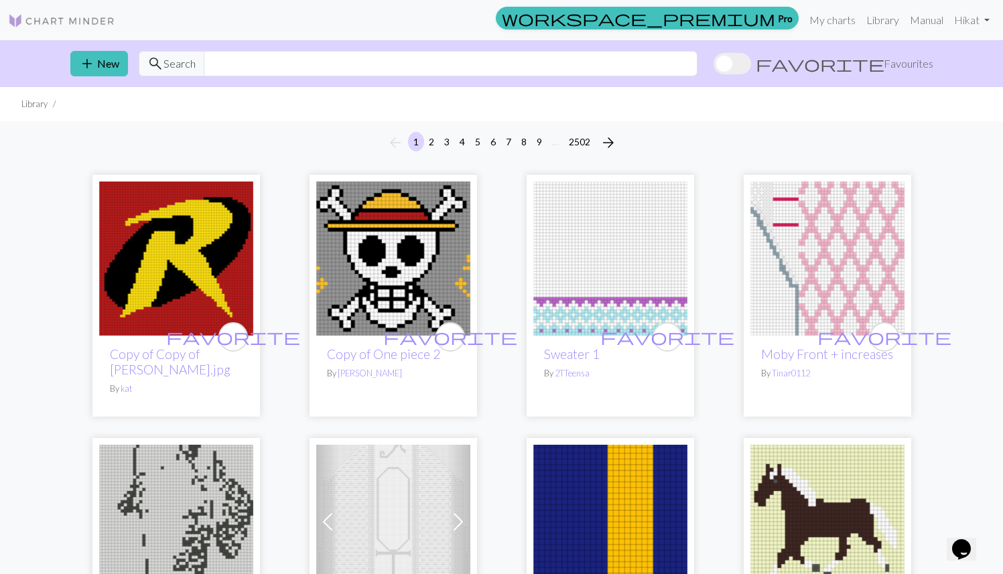
click at [609, 50] on div "add New search Search favorite Favourites" at bounding box center [502, 63] width 885 height 47
click at [611, 65] on input "text" at bounding box center [451, 63] width 494 height 25
type input "[PERSON_NAME]"
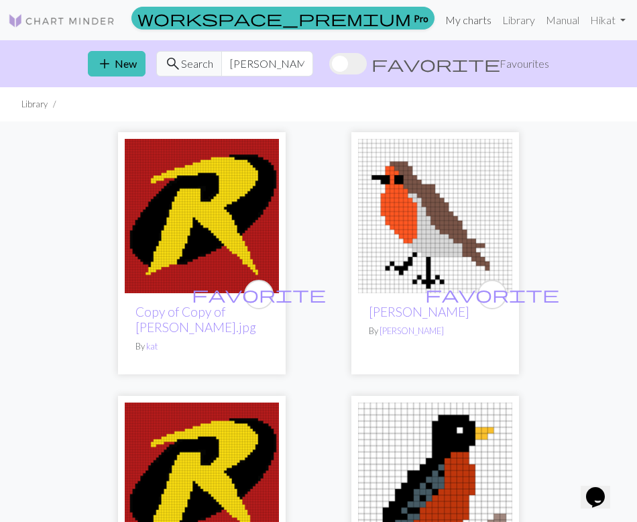
click at [471, 23] on link "My charts" at bounding box center [468, 20] width 57 height 27
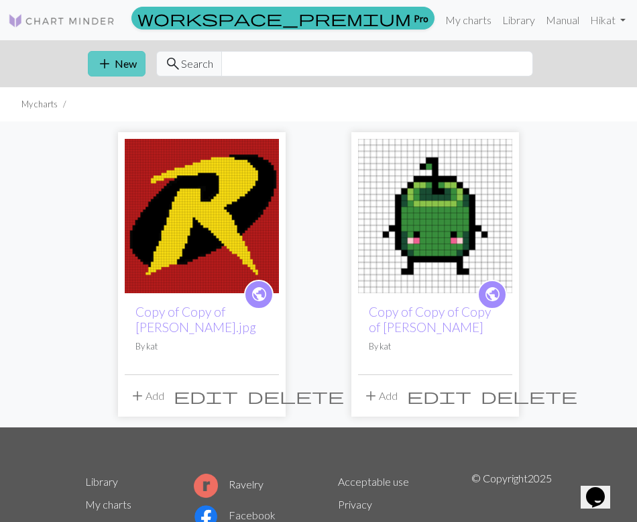
click at [127, 72] on button "add New" at bounding box center [117, 63] width 58 height 25
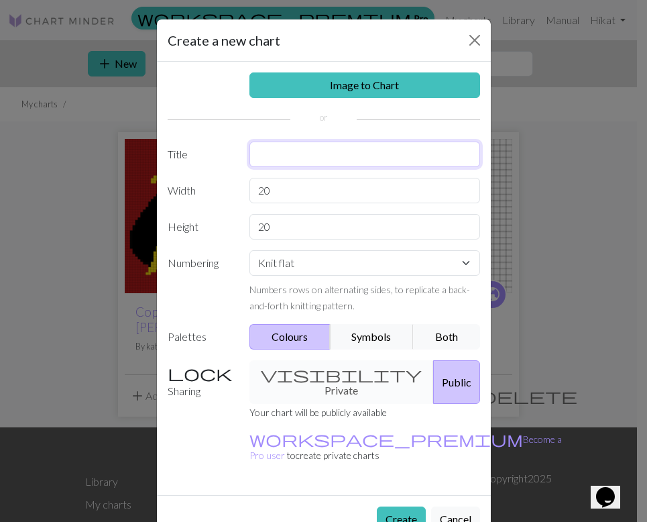
click at [317, 153] on input "text" at bounding box center [364, 153] width 231 height 25
type input "r"
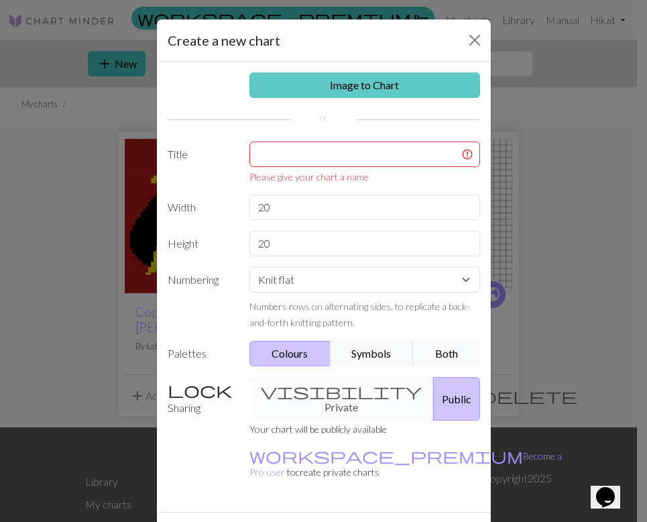
click at [310, 88] on link "Image to Chart" at bounding box center [364, 84] width 231 height 25
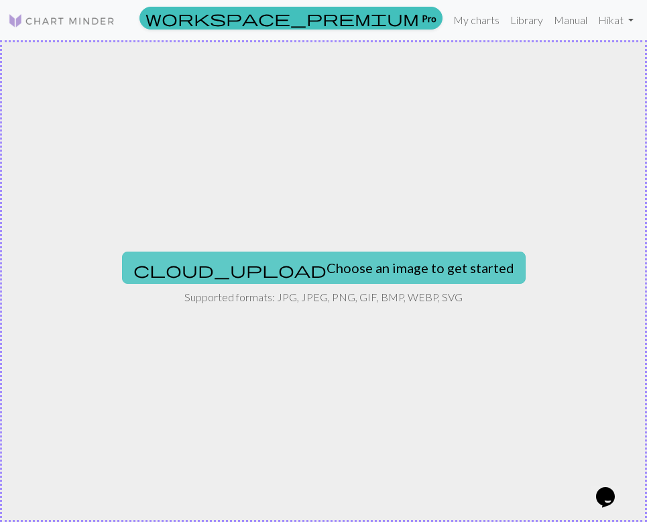
click at [301, 266] on button "cloud_upload Choose an image to get started" at bounding box center [324, 267] width 404 height 32
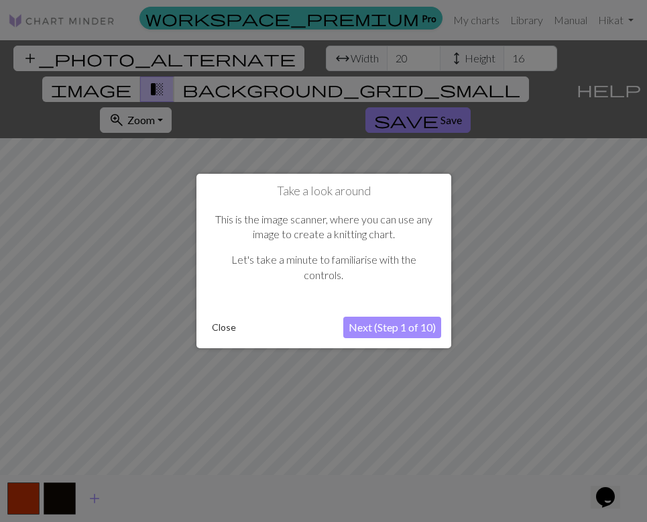
click at [225, 331] on button "Close" at bounding box center [223, 327] width 35 height 20
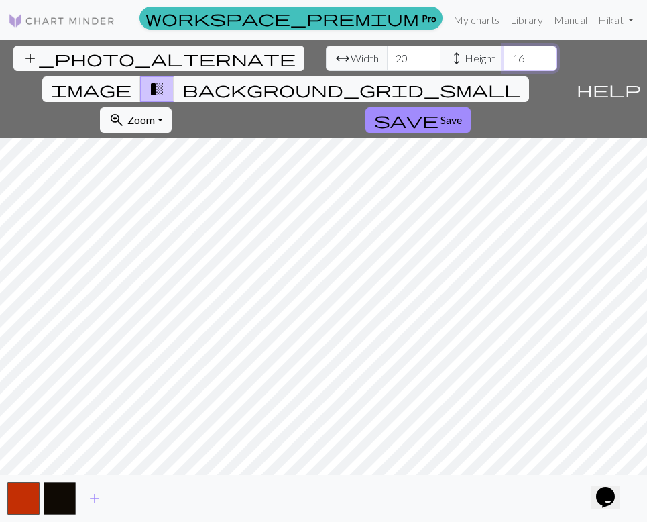
click at [503, 61] on input "16" at bounding box center [530, 58] width 54 height 25
click at [503, 54] on input "17" at bounding box center [530, 58] width 54 height 25
click at [503, 54] on input "18" at bounding box center [530, 58] width 54 height 25
click at [503, 54] on input "19" at bounding box center [530, 58] width 54 height 25
type input "20"
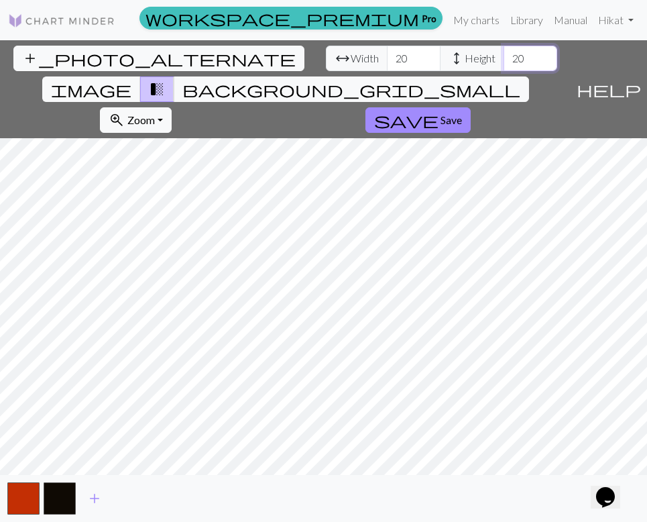
click at [503, 54] on input "20" at bounding box center [530, 58] width 54 height 25
click at [410, 80] on span "background_grid_small" at bounding box center [351, 89] width 338 height 19
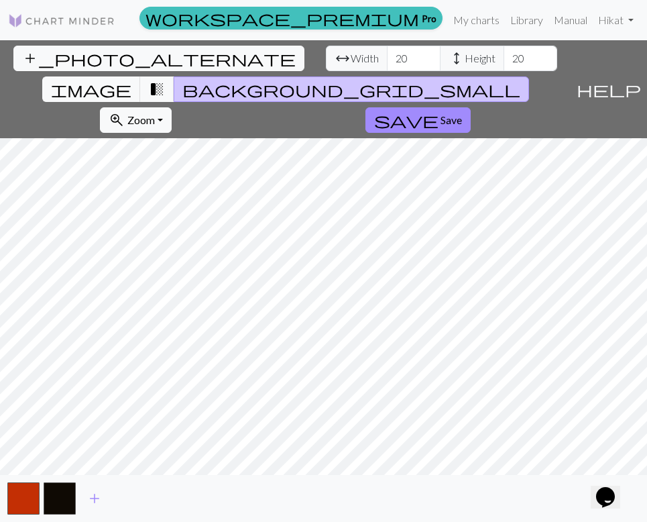
click at [410, 80] on span "background_grid_small" at bounding box center [351, 89] width 338 height 19
click at [165, 80] on span "transition_fade" at bounding box center [157, 89] width 16 height 19
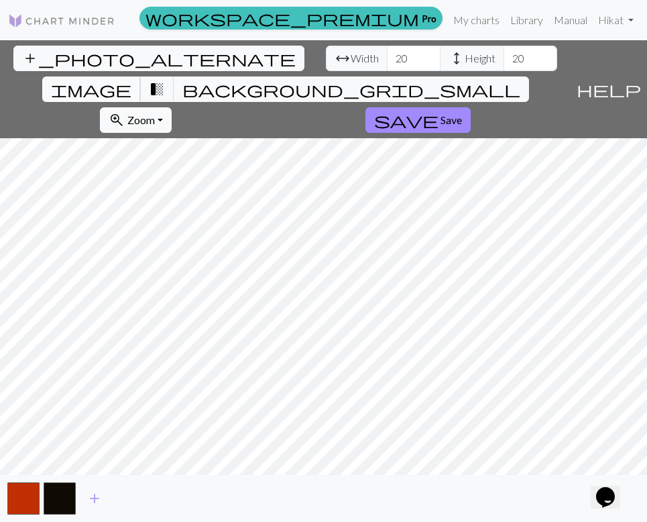
click at [131, 80] on span "image" at bounding box center [91, 89] width 80 height 19
click at [165, 80] on span "transition_fade" at bounding box center [157, 89] width 16 height 19
click at [387, 56] on input "20" at bounding box center [414, 58] width 54 height 25
type input "25"
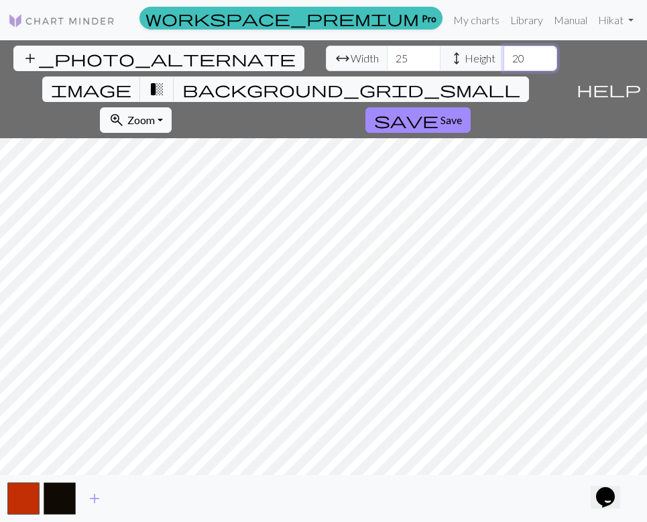
click at [503, 64] on input "20" at bounding box center [530, 58] width 54 height 25
click at [90, 499] on span "add" at bounding box center [94, 498] width 16 height 19
click at [131, 501] on span "add" at bounding box center [131, 498] width 16 height 19
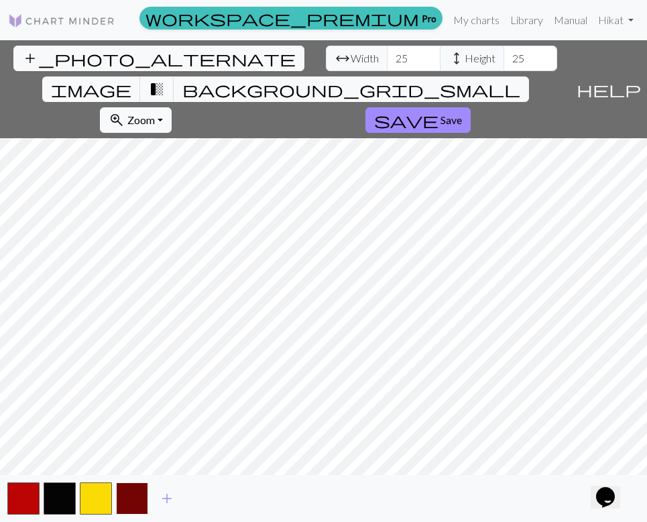
click at [130, 501] on button "button" at bounding box center [132, 498] width 32 height 32
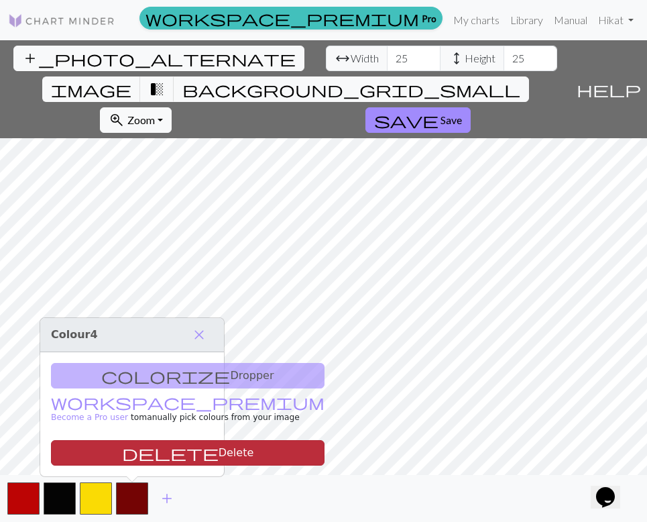
click at [133, 452] on button "delete Delete" at bounding box center [187, 452] width 273 height 25
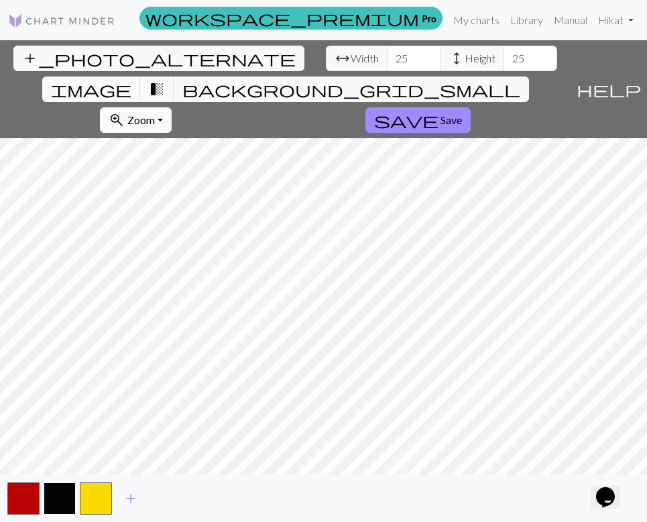
click at [55, 513] on button "button" at bounding box center [60, 498] width 32 height 32
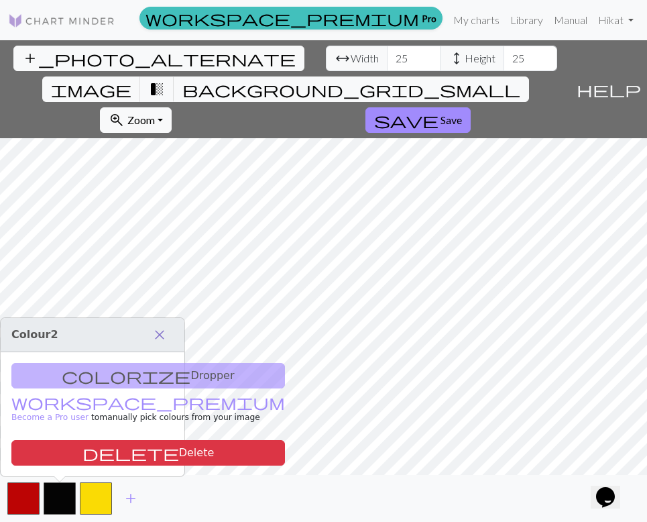
click at [165, 336] on span "close" at bounding box center [159, 334] width 16 height 19
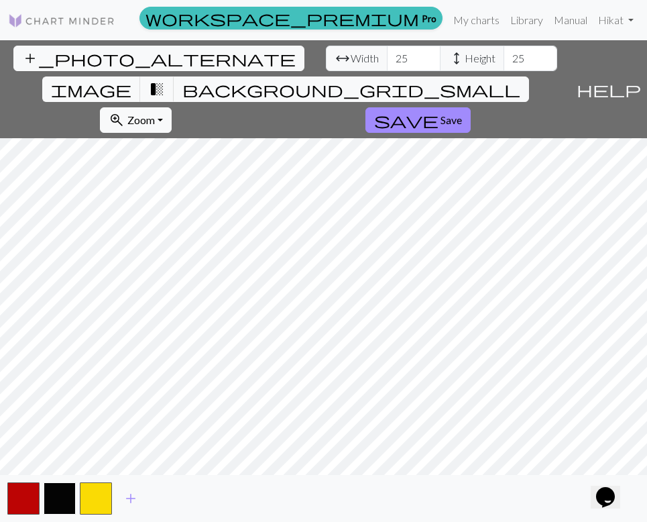
click at [61, 493] on button "button" at bounding box center [60, 498] width 32 height 32
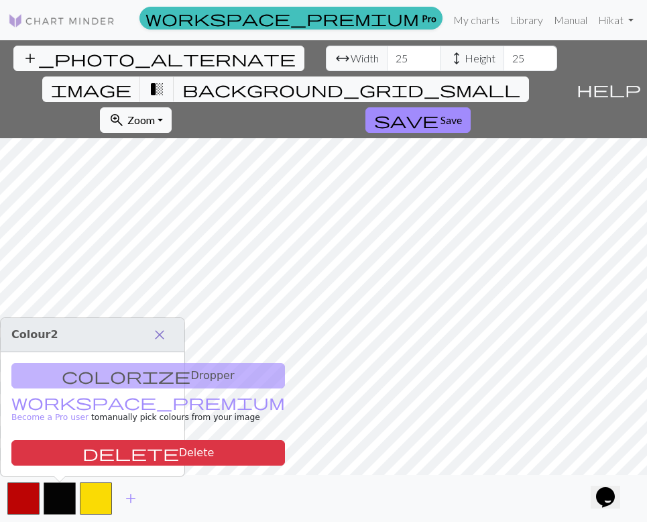
click at [162, 331] on span "close" at bounding box center [159, 334] width 16 height 19
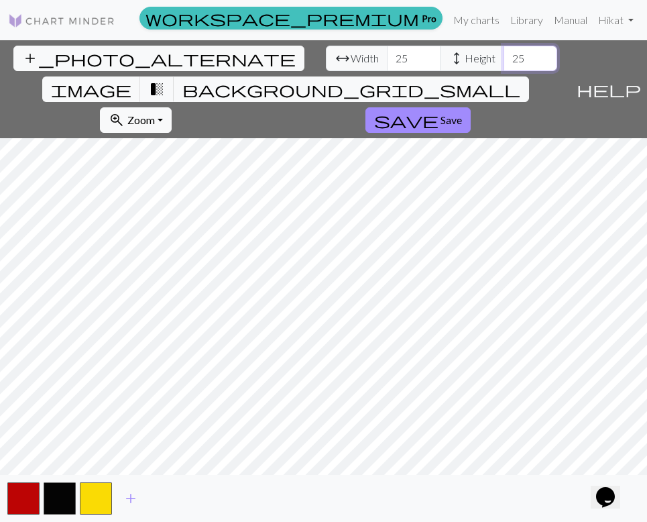
click at [503, 56] on input "25" at bounding box center [530, 58] width 54 height 25
drag, startPoint x: 268, startPoint y: 56, endPoint x: 259, endPoint y: 56, distance: 9.4
click at [503, 56] on input "25" at bounding box center [530, 58] width 54 height 25
type input "30"
click at [387, 65] on input "25" at bounding box center [414, 58] width 54 height 25
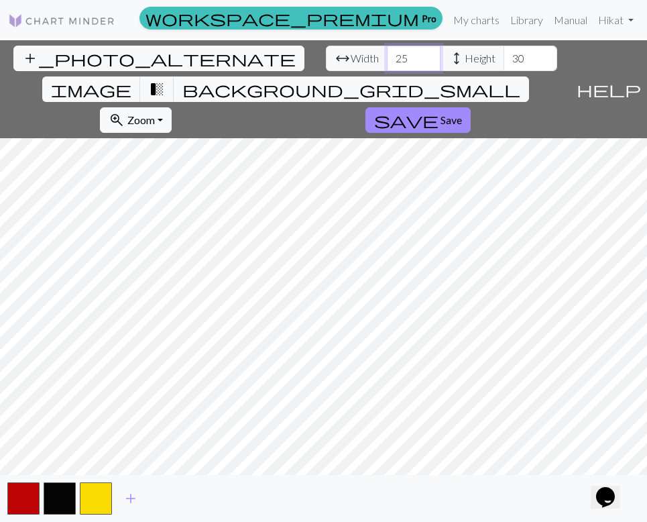
type input "2"
type input "30"
click at [409, 80] on span "background_grid_small" at bounding box center [351, 89] width 338 height 19
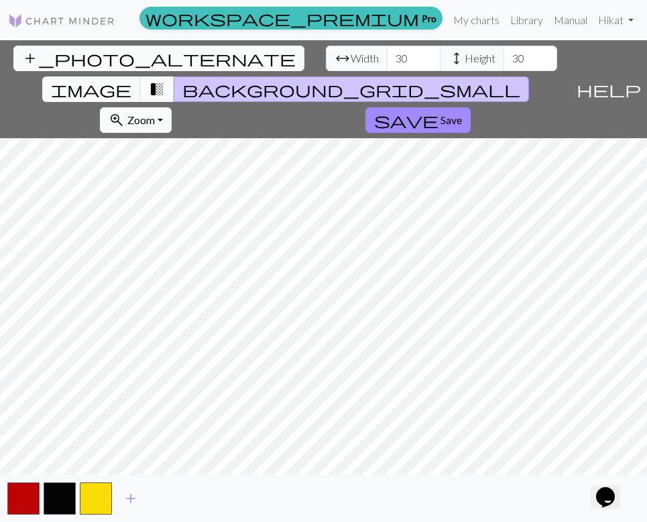
click at [409, 80] on span "background_grid_small" at bounding box center [351, 89] width 338 height 19
click at [165, 80] on span "transition_fade" at bounding box center [157, 89] width 16 height 19
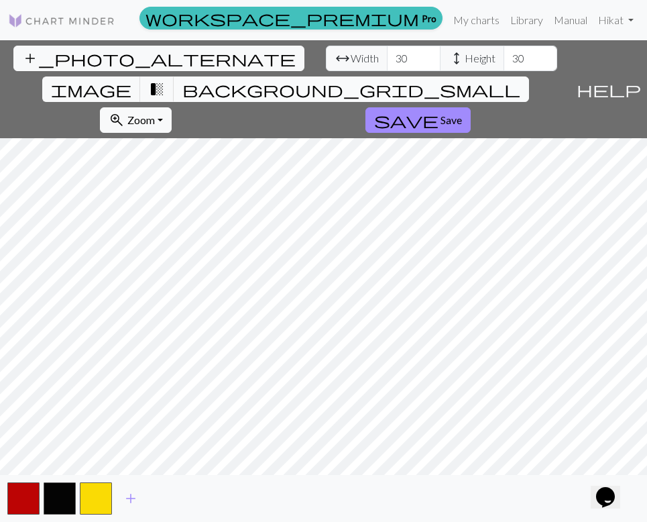
click at [411, 80] on span "background_grid_small" at bounding box center [351, 89] width 338 height 19
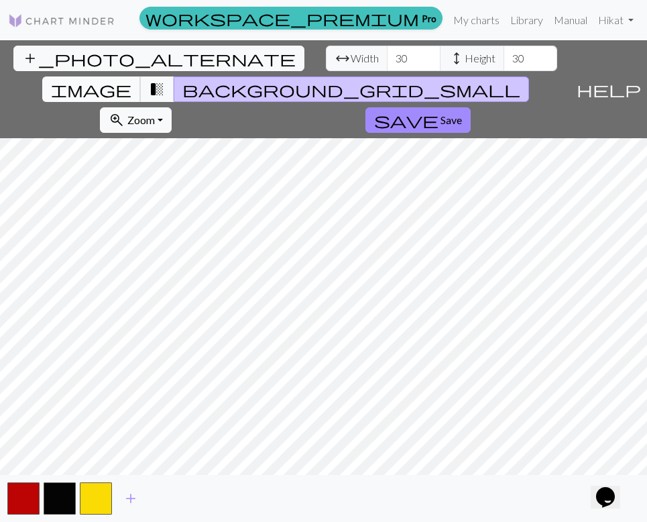
click at [131, 80] on span "image" at bounding box center [91, 89] width 80 height 19
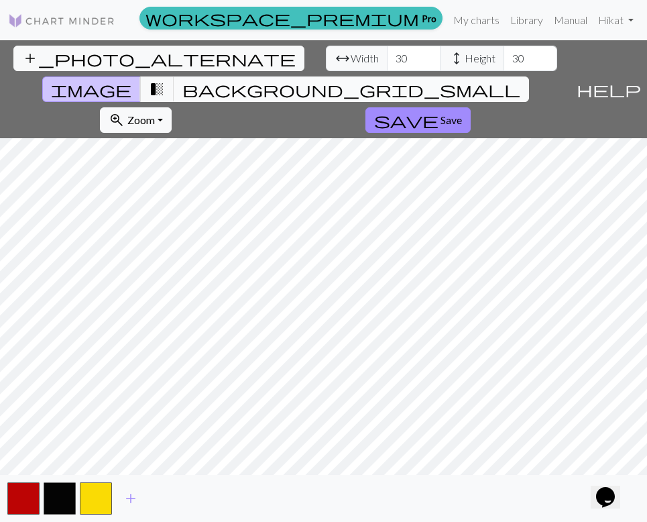
click at [422, 76] on button "background_grid_small" at bounding box center [351, 88] width 355 height 25
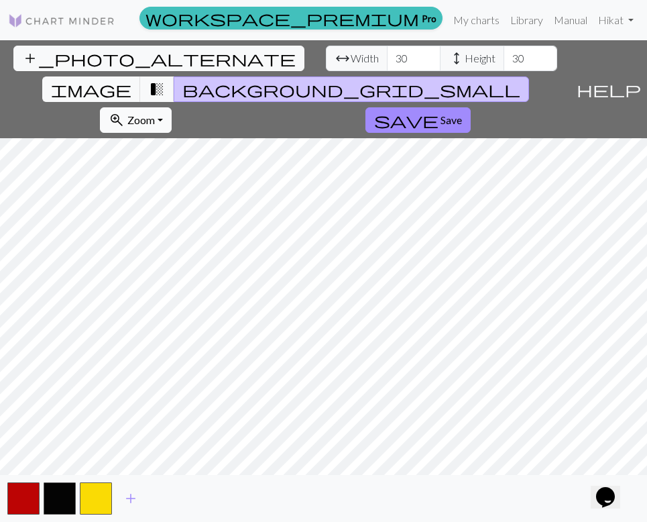
click at [155, 113] on span "Zoom" at bounding box center [140, 119] width 27 height 13
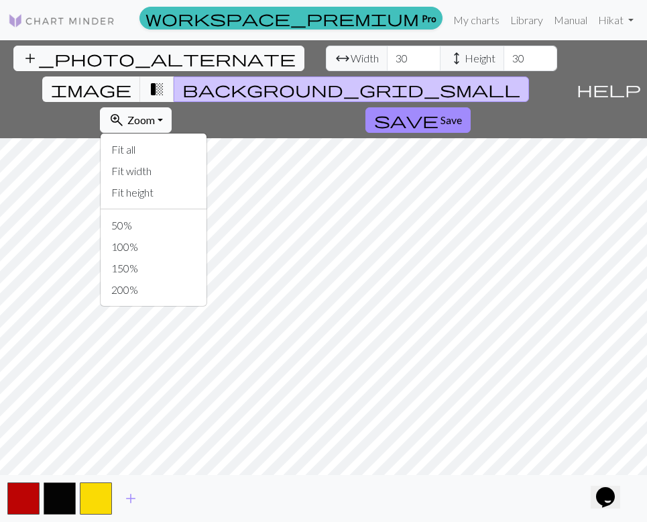
click at [155, 113] on span "Zoom" at bounding box center [140, 119] width 27 height 13
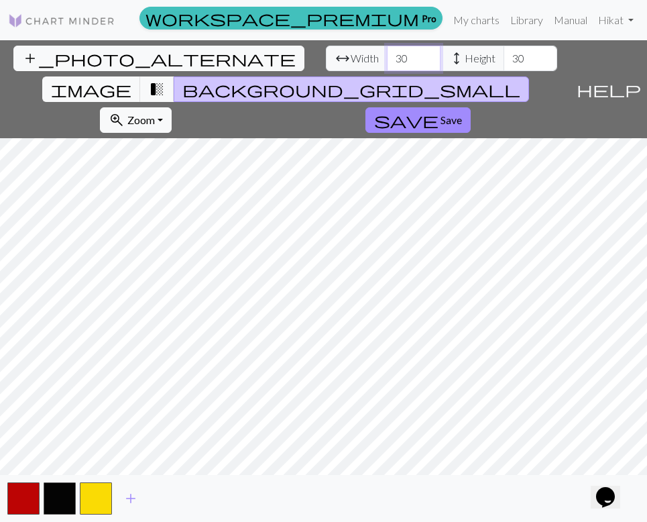
click at [387, 66] on input "30" at bounding box center [414, 58] width 54 height 25
click at [141, 76] on button "image" at bounding box center [91, 88] width 99 height 25
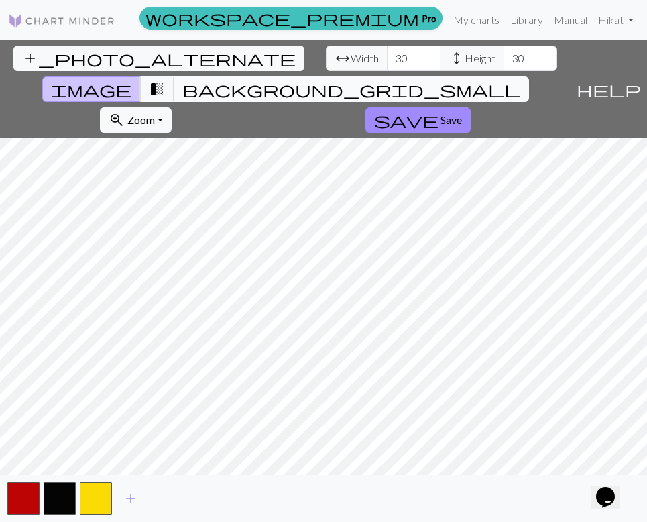
click at [416, 80] on span "background_grid_small" at bounding box center [351, 89] width 338 height 19
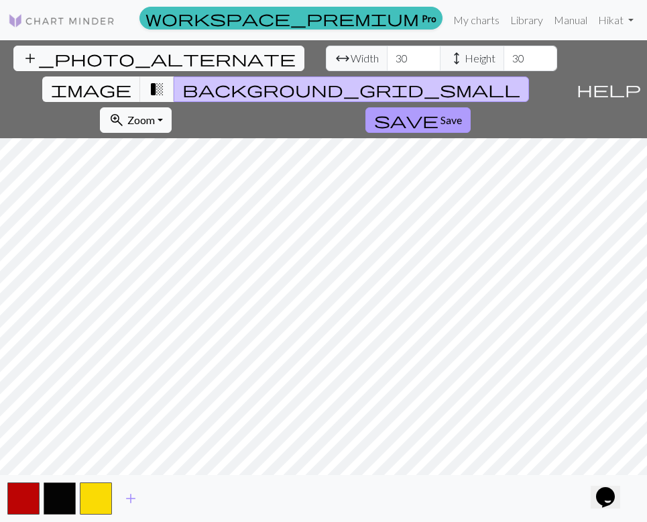
click at [462, 113] on span "Save" at bounding box center [450, 119] width 21 height 13
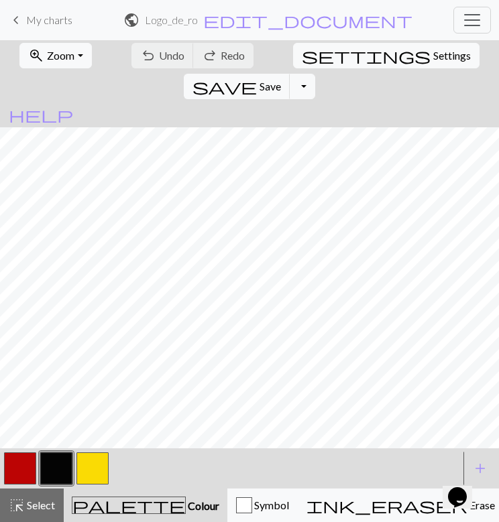
click at [82, 491] on button "palette Colour Colour" at bounding box center [146, 506] width 164 height 34
click at [95, 480] on button "button" at bounding box center [92, 468] width 32 height 32
click at [22, 478] on button "button" at bounding box center [20, 468] width 32 height 32
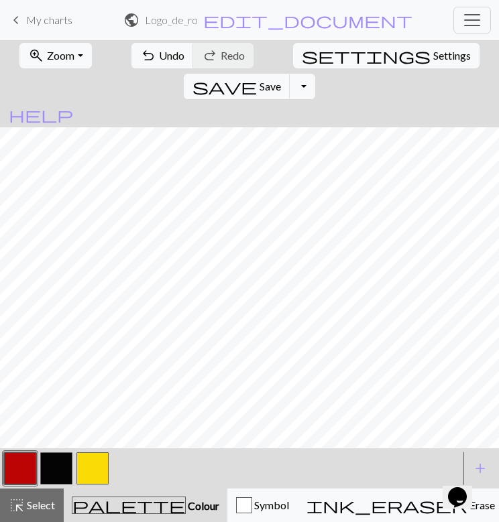
click at [96, 471] on button "button" at bounding box center [92, 468] width 32 height 32
click at [50, 467] on button "button" at bounding box center [56, 468] width 32 height 32
click at [94, 476] on button "button" at bounding box center [92, 468] width 32 height 32
click at [212, 466] on div at bounding box center [230, 468] width 457 height 36
click at [17, 483] on button "button" at bounding box center [20, 468] width 32 height 32
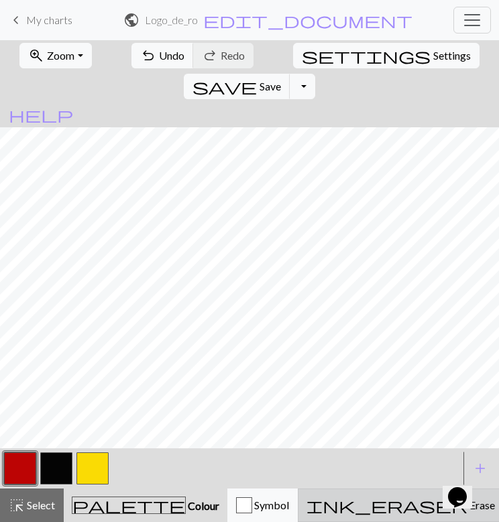
click at [467, 506] on span "Erase" at bounding box center [480, 505] width 27 height 13
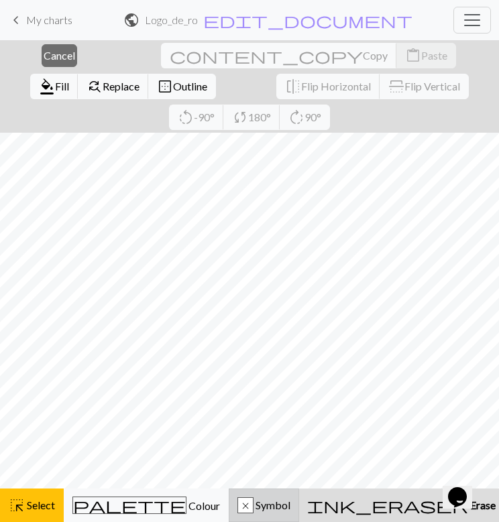
click at [238, 503] on div "x" at bounding box center [245, 506] width 15 height 16
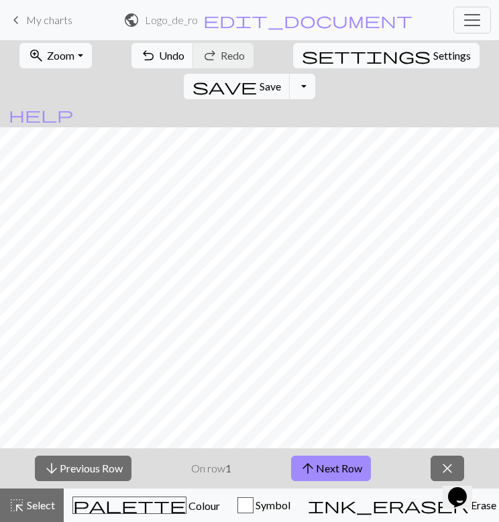
click at [439, 467] on button "close" at bounding box center [447, 468] width 34 height 25
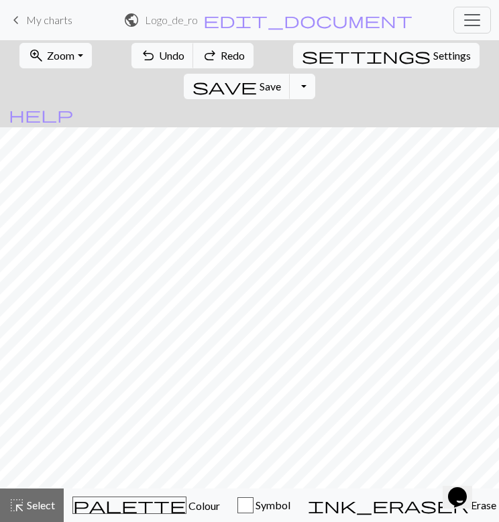
click at [315, 74] on button "Toggle Dropdown" at bounding box center [302, 86] width 25 height 25
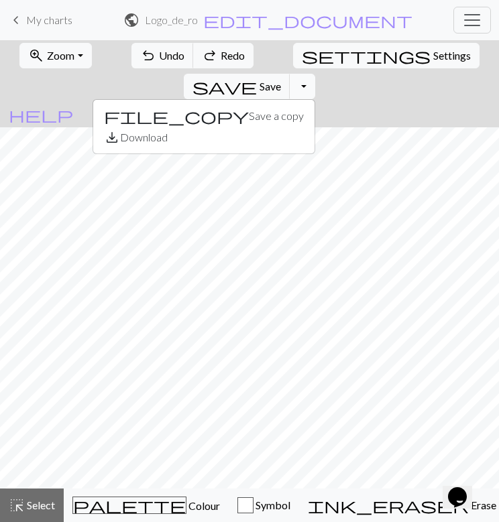
click at [315, 74] on button "Toggle Dropdown" at bounding box center [302, 86] width 25 height 25
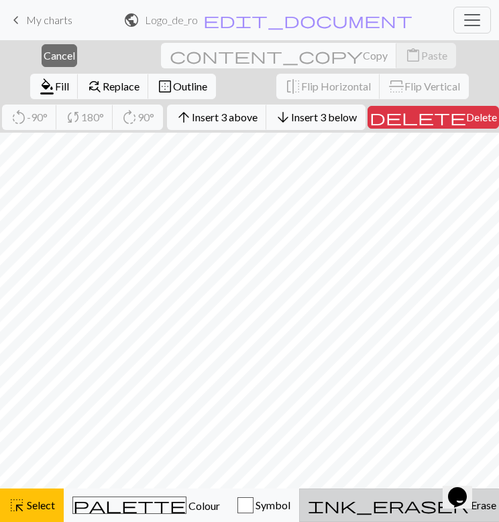
click at [333, 513] on button "ink_eraser Erase Erase" at bounding box center [402, 506] width 206 height 34
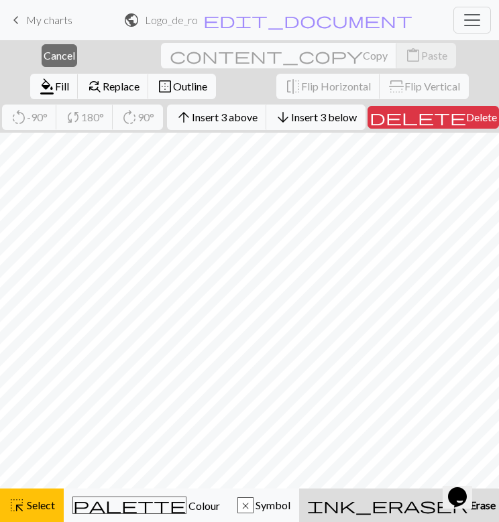
click at [321, 507] on span "ink_eraser" at bounding box center [387, 505] width 161 height 19
click at [466, 113] on span "Delete" at bounding box center [481, 117] width 31 height 13
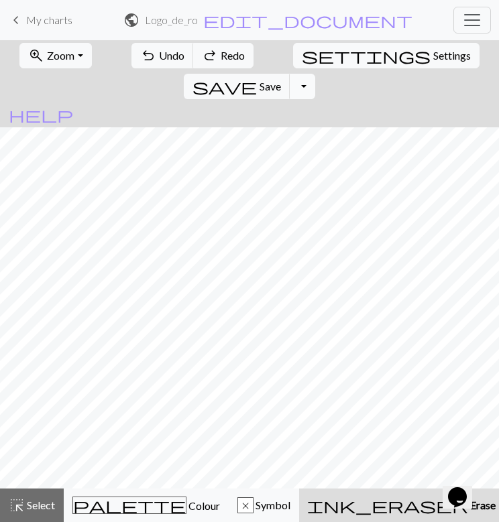
click at [315, 74] on button "Toggle Dropdown" at bounding box center [302, 86] width 25 height 25
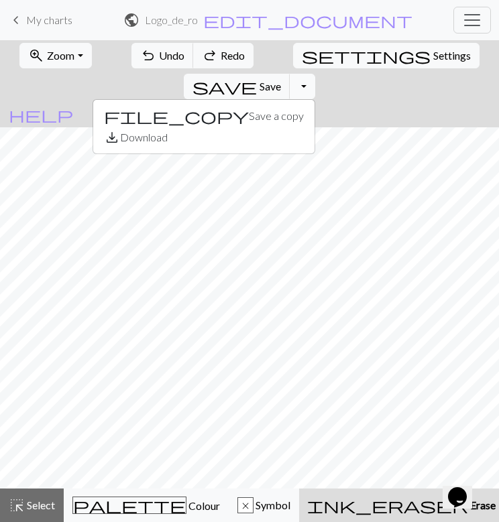
click at [315, 74] on button "Toggle Dropdown" at bounding box center [302, 86] width 25 height 25
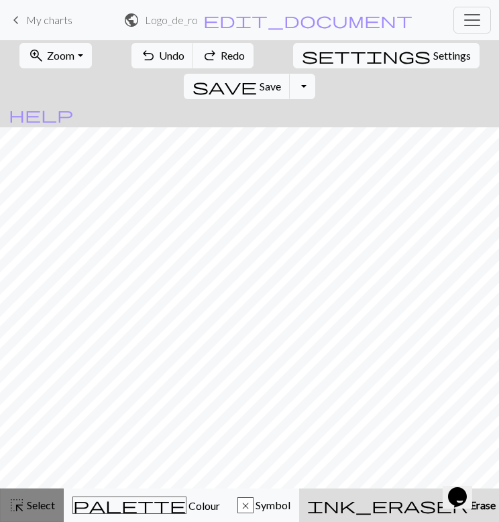
click at [40, 505] on span "Select" at bounding box center [40, 505] width 30 height 13
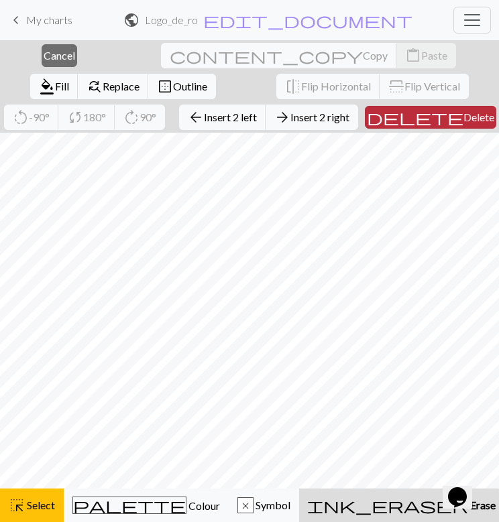
click at [463, 113] on span "Delete" at bounding box center [478, 117] width 31 height 13
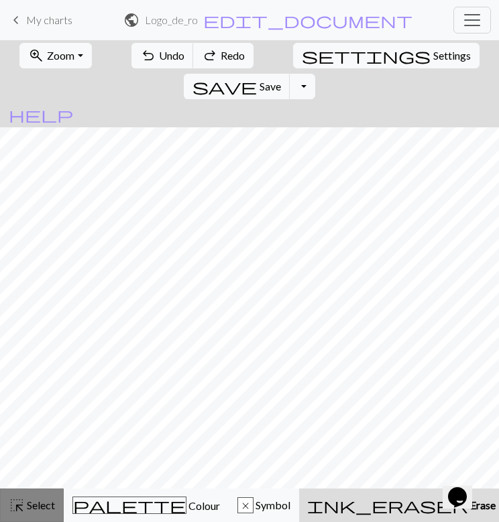
click at [35, 497] on button "highlight_alt Select Select" at bounding box center [32, 506] width 64 height 34
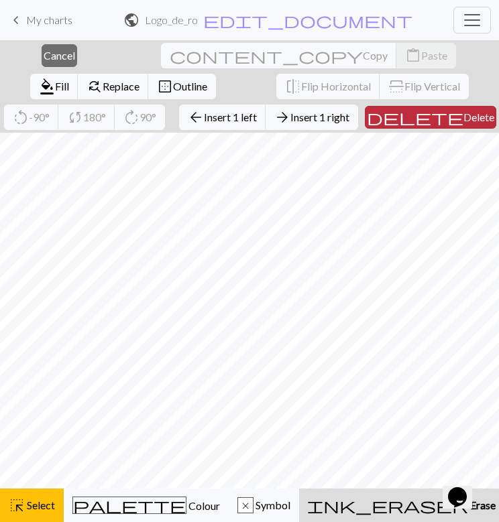
click at [463, 115] on span "Delete" at bounding box center [478, 117] width 31 height 13
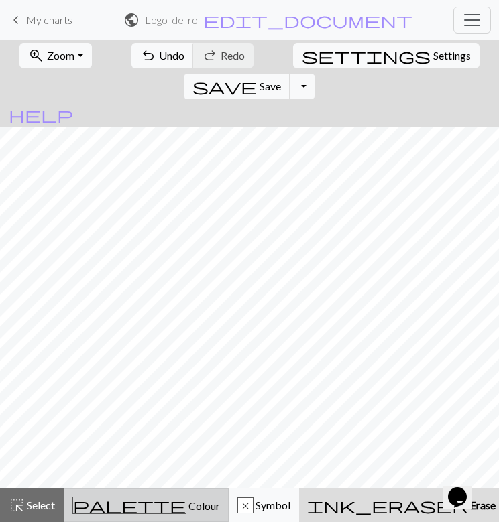
click at [149, 507] on div "palette Colour Colour" at bounding box center [145, 505] width 147 height 17
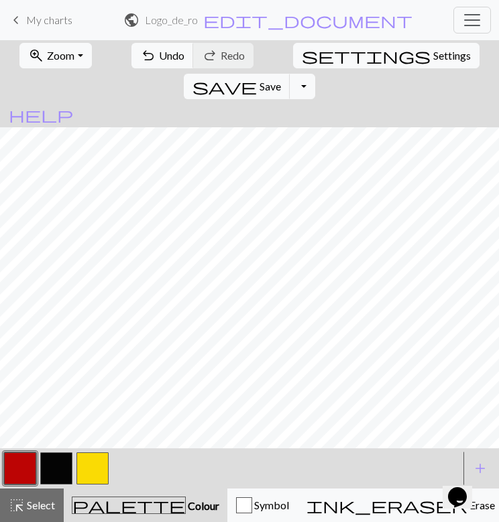
click at [84, 480] on button "button" at bounding box center [92, 468] width 32 height 32
click at [27, 473] on button "button" at bounding box center [20, 468] width 32 height 32
click at [143, 458] on div at bounding box center [230, 468] width 457 height 36
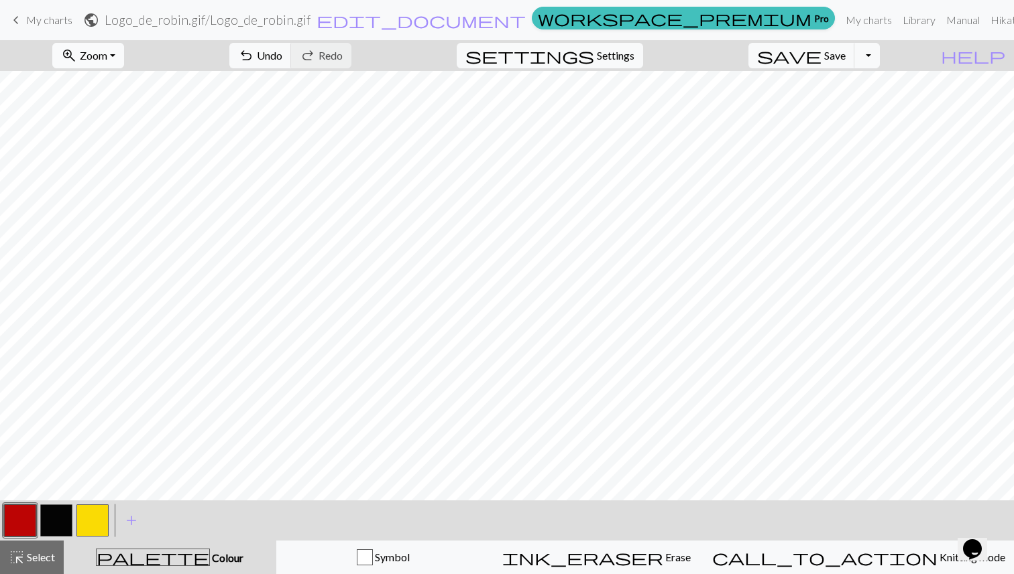
click at [107, 60] on span "Zoom" at bounding box center [93, 55] width 27 height 13
click at [123, 183] on button "100%" at bounding box center [106, 182] width 106 height 21
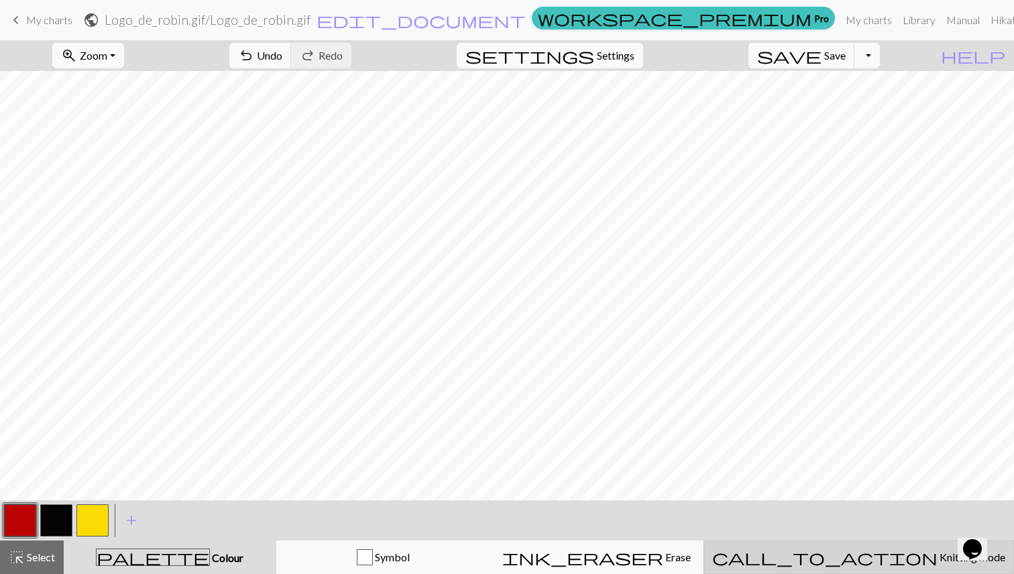
click at [636, 521] on button "call_to_action Knitting mode Knitting mode" at bounding box center [858, 558] width 310 height 34
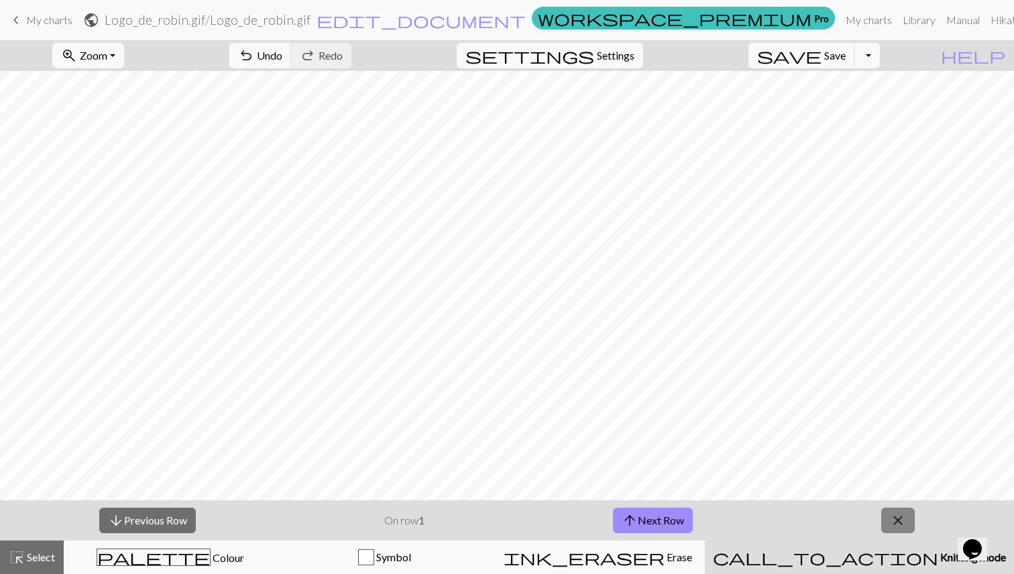
click at [636, 521] on button "close" at bounding box center [898, 520] width 34 height 25
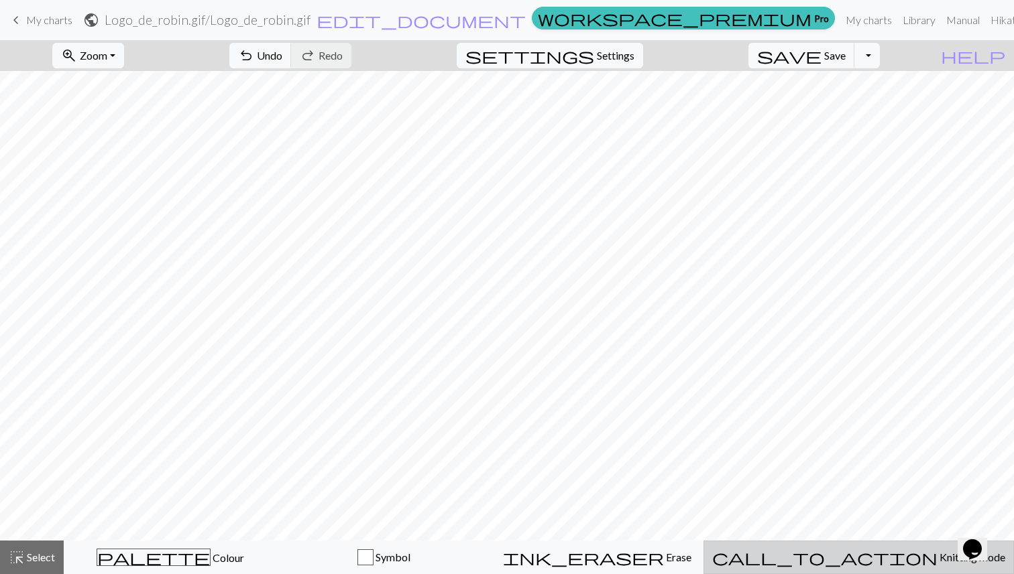
click at [636, 521] on button "call_to_action Knitting mode Knitting mode" at bounding box center [858, 558] width 310 height 34
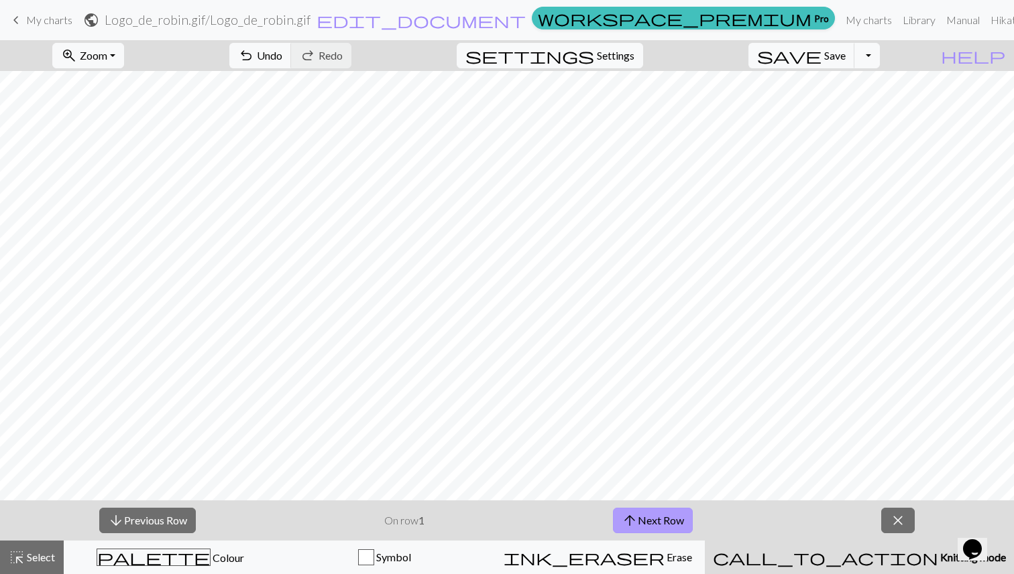
click at [636, 521] on button "arrow_upward Next Row" at bounding box center [653, 520] width 80 height 25
click at [636, 504] on div "arrow_downward Previous Row On row 3 arrow_upward Next Row close" at bounding box center [507, 521] width 1014 height 40
click at [636, 515] on button "arrow_upward Next Row" at bounding box center [653, 520] width 80 height 25
click at [146, 521] on button "arrow_downward Previous Row" at bounding box center [147, 520] width 97 height 25
